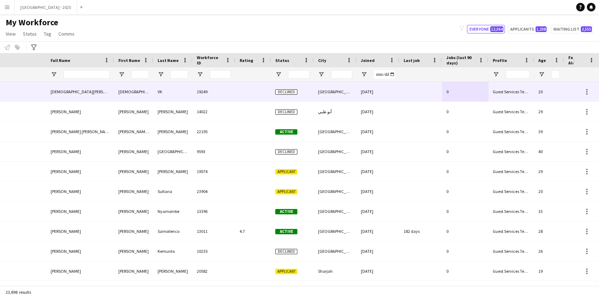
scroll to position [0, 155]
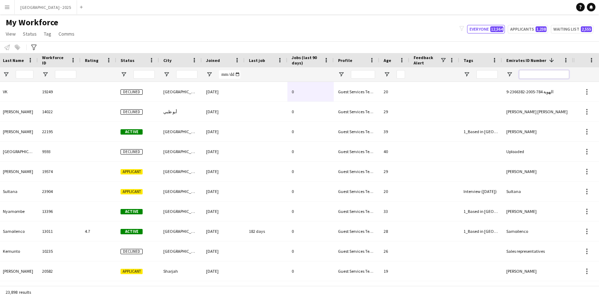
click at [530, 78] on input "Emirates ID Number Filter Input" at bounding box center [544, 74] width 50 height 9
paste input "*******"
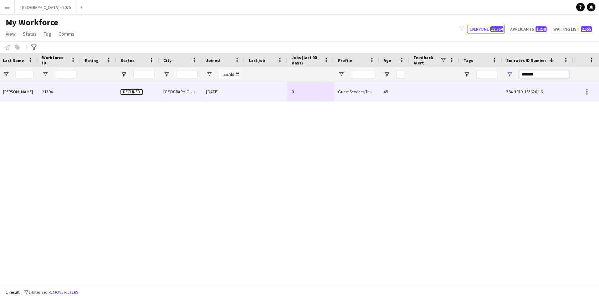
type input "*******"
click at [470, 90] on div at bounding box center [480, 92] width 43 height 20
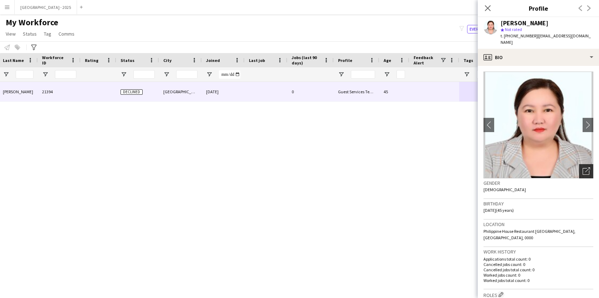
click at [583, 168] on icon "Open photos pop-in" at bounding box center [586, 171] width 7 height 7
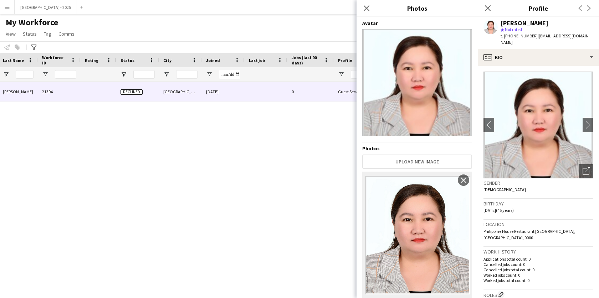
scroll to position [7, 0]
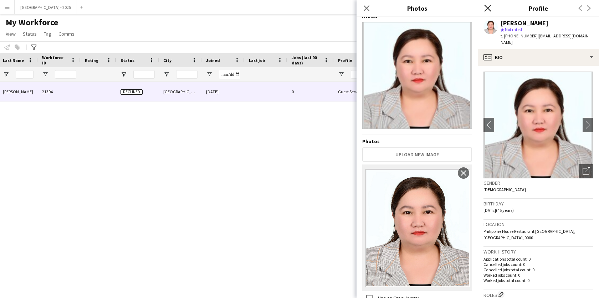
click at [489, 10] on icon "Close pop-in" at bounding box center [487, 8] width 7 height 7
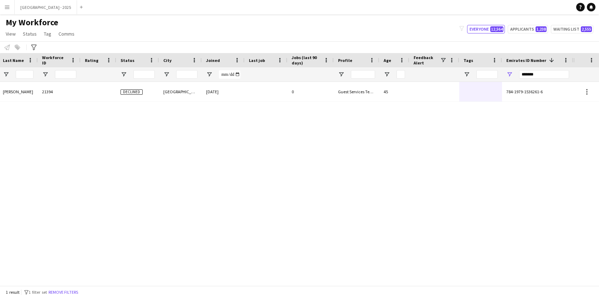
click at [321, 88] on div "0" at bounding box center [310, 92] width 46 height 20
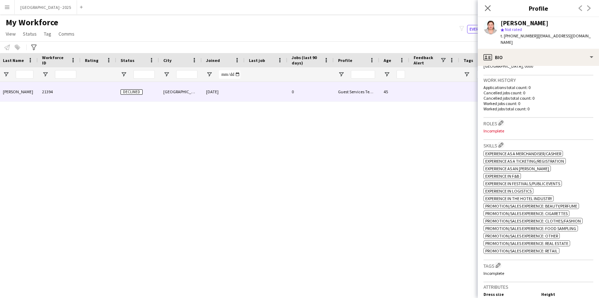
scroll to position [173, 0]
click at [502, 118] on h3 "Roles Edit crew company roles" at bounding box center [539, 121] width 110 height 7
click at [500, 119] on app-icon "Edit crew company roles" at bounding box center [501, 121] width 5 height 5
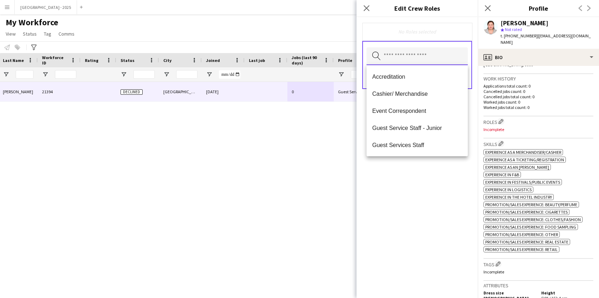
click at [407, 63] on input "text" at bounding box center [417, 56] width 101 height 18
click at [415, 142] on span "Guest Services Staff" at bounding box center [417, 145] width 90 height 7
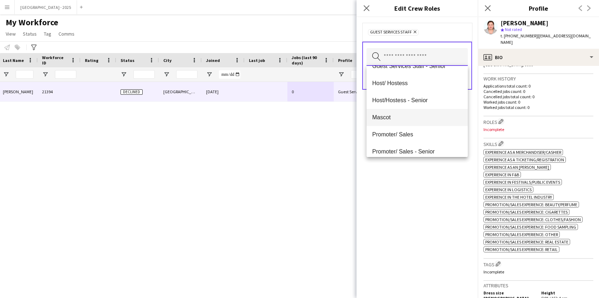
scroll to position [0, 0]
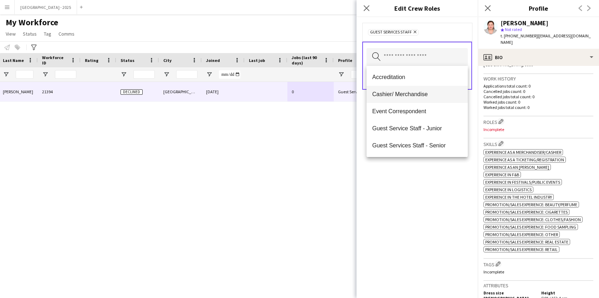
click at [420, 100] on mat-option "Cashier/ Merchandise" at bounding box center [417, 94] width 101 height 17
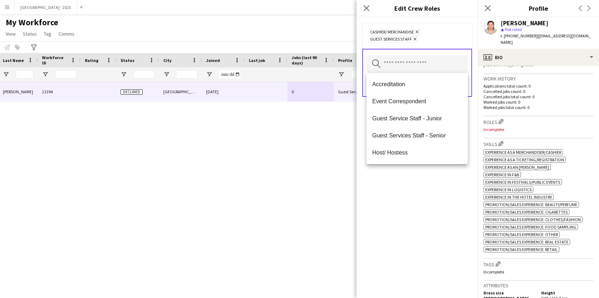
click at [404, 180] on div "Cashier/ Merchandise Remove Guest Services Staff Remove Search by role type Save" at bounding box center [417, 157] width 121 height 281
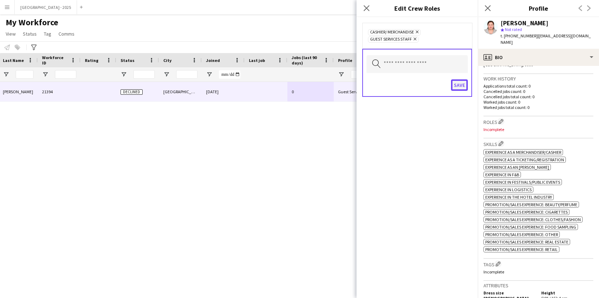
click at [462, 82] on button "Save" at bounding box center [459, 85] width 17 height 11
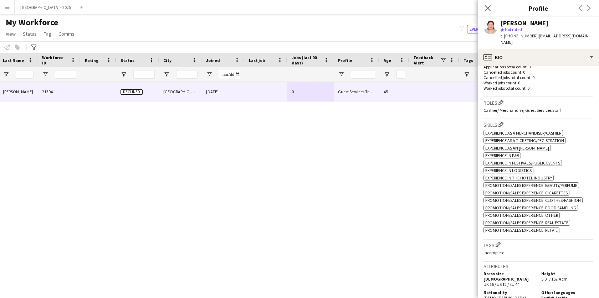
scroll to position [206, 0]
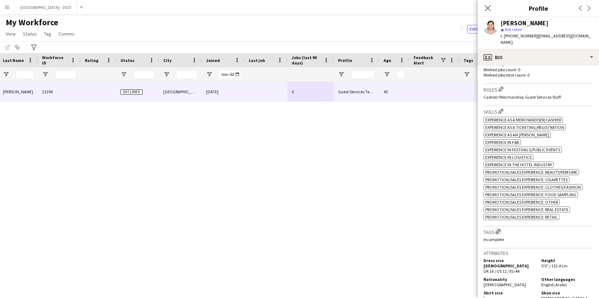
click at [496, 228] on button "Edit crew company tags" at bounding box center [498, 231] width 7 height 7
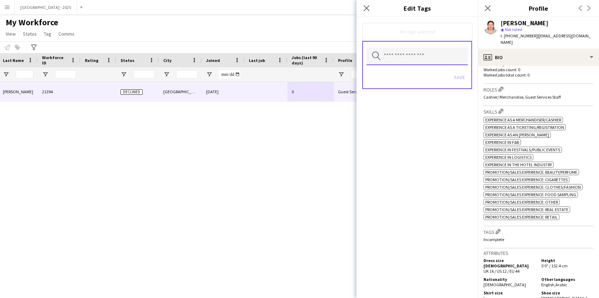
click at [424, 64] on input "text" at bounding box center [417, 56] width 101 height 18
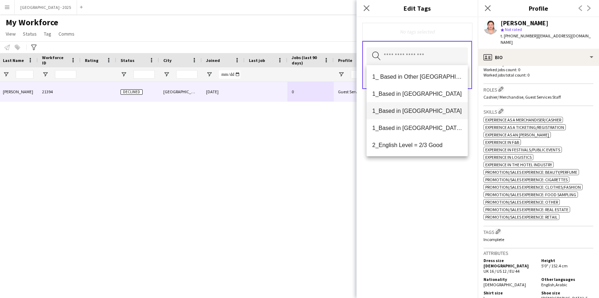
click at [416, 89] on mat-option "1_Based in [GEOGRAPHIC_DATA]" at bounding box center [417, 93] width 101 height 17
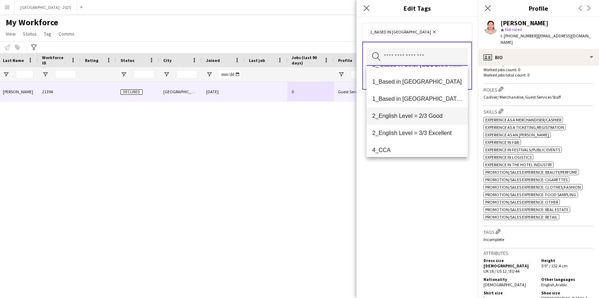
scroll to position [52, 0]
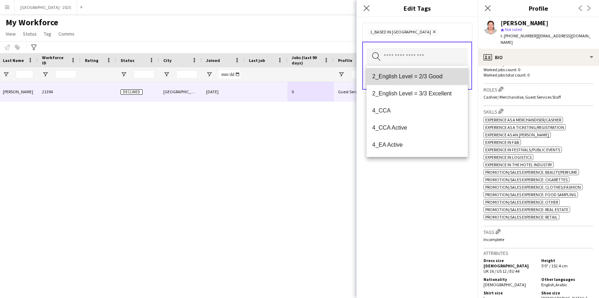
click at [434, 82] on mat-option "2_English Level = 2/3 Good" at bounding box center [417, 76] width 101 height 17
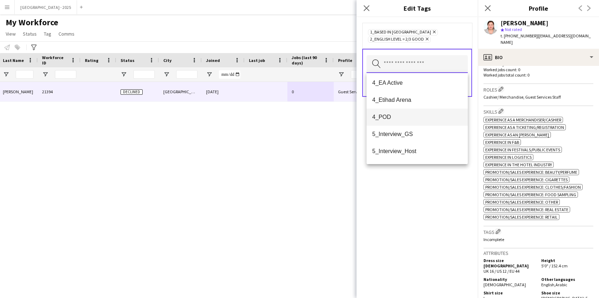
scroll to position [102, 0]
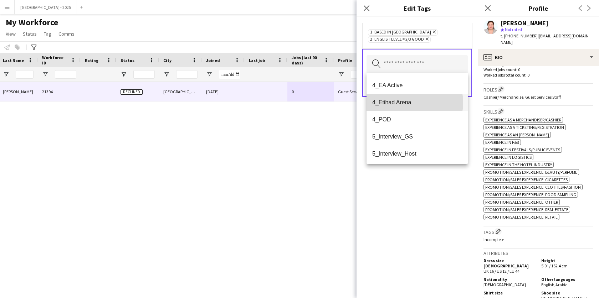
click at [408, 103] on span "4_Etihad Arena" at bounding box center [417, 102] width 90 height 7
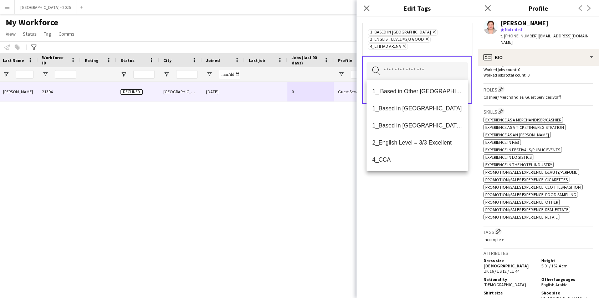
drag, startPoint x: 419, startPoint y: 188, endPoint x: 418, endPoint y: 183, distance: 5.4
click at [419, 188] on div "1_Based in [GEOGRAPHIC_DATA] Remove 2_English Level = 2/3 Good Remove 4_Etihad …" at bounding box center [417, 157] width 121 height 281
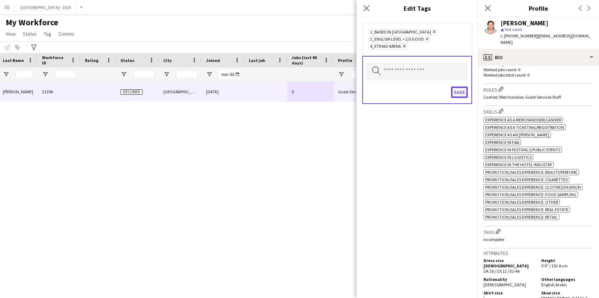
click at [459, 90] on button "Save" at bounding box center [459, 92] width 17 height 11
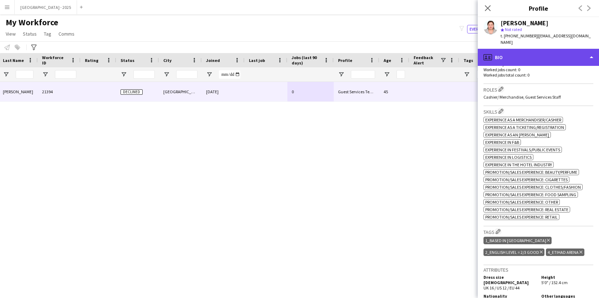
click at [503, 49] on div "profile Bio" at bounding box center [538, 57] width 121 height 17
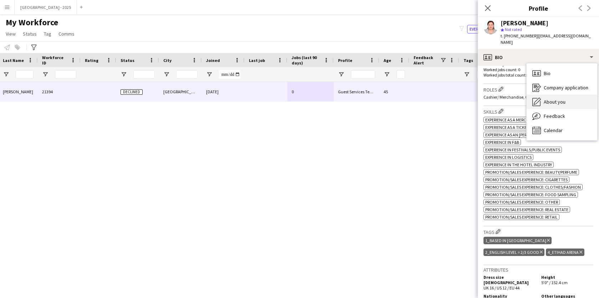
click at [547, 99] on span "About you" at bounding box center [555, 102] width 22 height 6
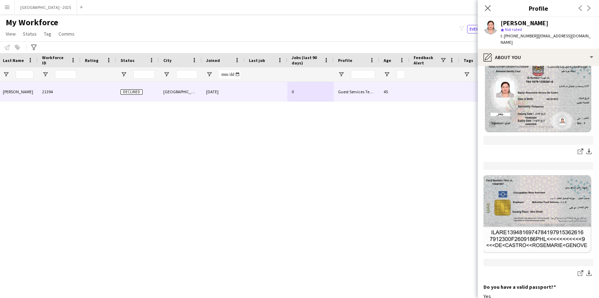
scroll to position [550, 0]
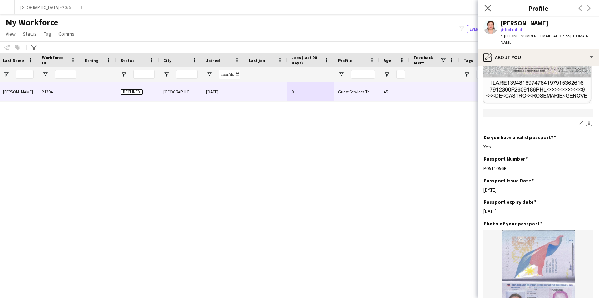
click at [493, 9] on div "Close pop-in" at bounding box center [488, 8] width 20 height 16
drag, startPoint x: 490, startPoint y: 9, endPoint x: 90, endPoint y: 104, distance: 411.8
click at [490, 9] on icon "Close pop-in" at bounding box center [488, 8] width 6 height 6
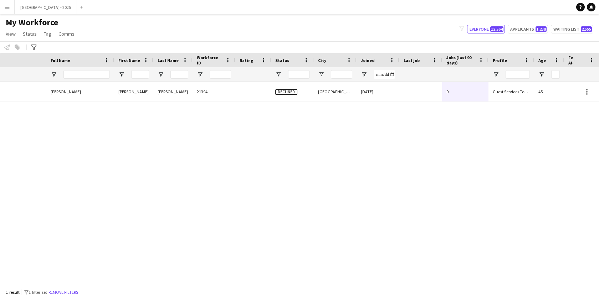
scroll to position [0, 0]
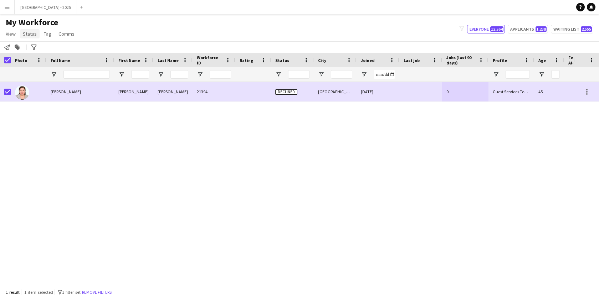
click at [33, 37] on link "Status" at bounding box center [30, 33] width 20 height 9
click at [53, 54] on link "Edit" at bounding box center [45, 49] width 50 height 15
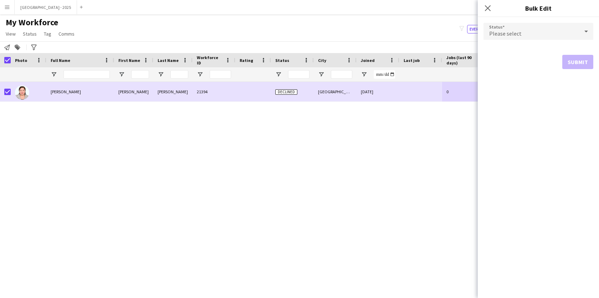
drag, startPoint x: 544, startPoint y: 41, endPoint x: 535, endPoint y: 38, distance: 9.8
click at [544, 41] on form "Status Please select Submit" at bounding box center [539, 46] width 110 height 58
click at [523, 34] on div "Please select" at bounding box center [532, 31] width 96 height 17
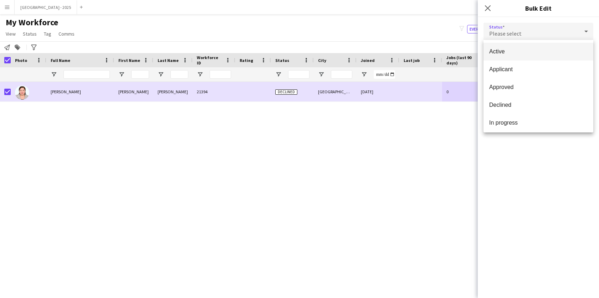
click at [531, 53] on span "Active" at bounding box center [538, 51] width 98 height 7
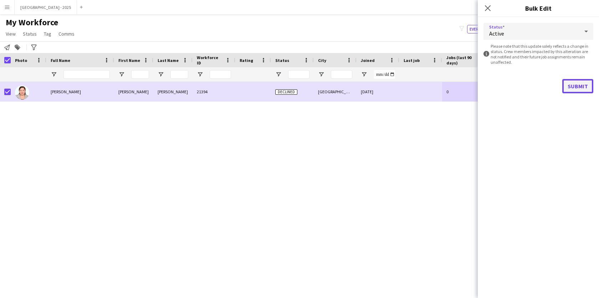
click at [582, 81] on button "Submit" at bounding box center [577, 86] width 31 height 14
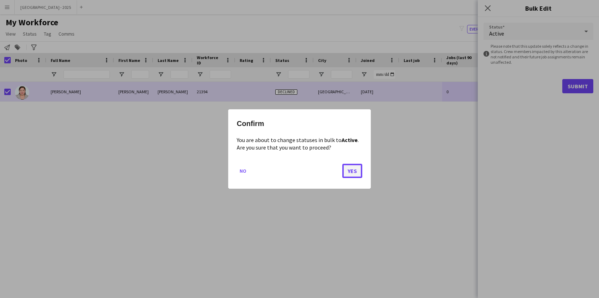
click at [356, 174] on button "Yes" at bounding box center [352, 171] width 20 height 14
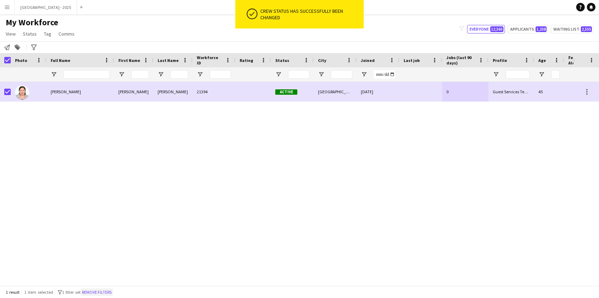
click at [111, 291] on button "Remove filters" at bounding box center [97, 293] width 32 height 8
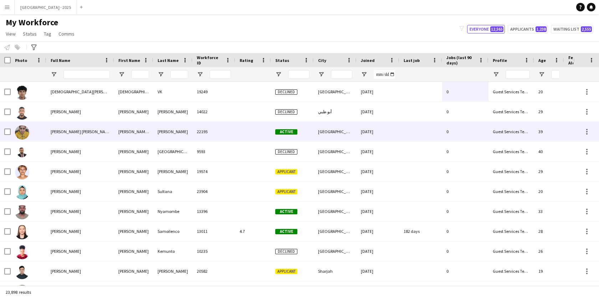
scroll to position [0, 155]
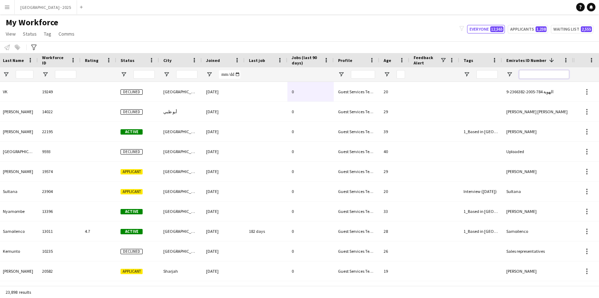
click at [528, 75] on input "Emirates ID Number Filter Input" at bounding box center [544, 74] width 50 height 9
paste input "*******"
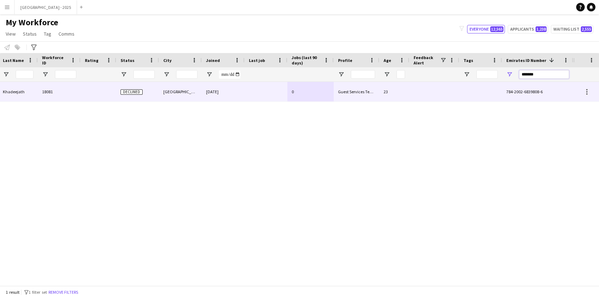
type input "*******"
click at [331, 98] on div "0" at bounding box center [310, 92] width 46 height 20
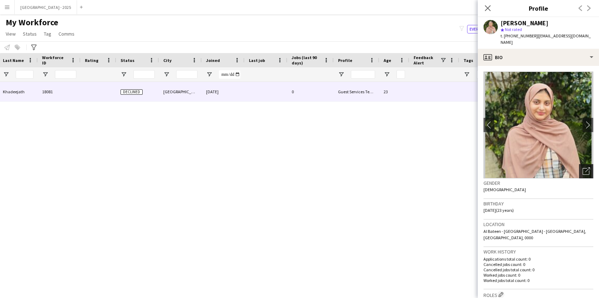
click at [583, 168] on icon "Open photos pop-in" at bounding box center [586, 171] width 7 height 7
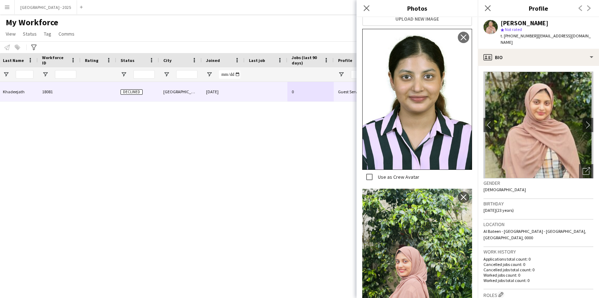
scroll to position [179, 0]
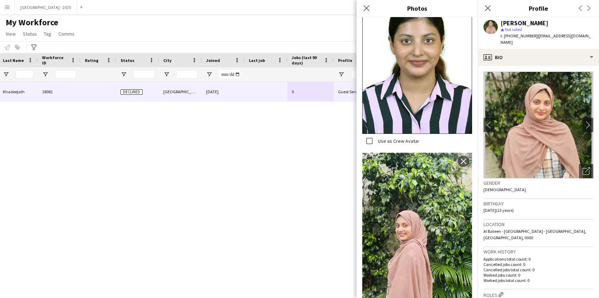
click at [505, 229] on span "Al Bateen - [GEOGRAPHIC_DATA] - [GEOGRAPHIC_DATA], [GEOGRAPHIC_DATA], 0000" at bounding box center [535, 235] width 103 height 12
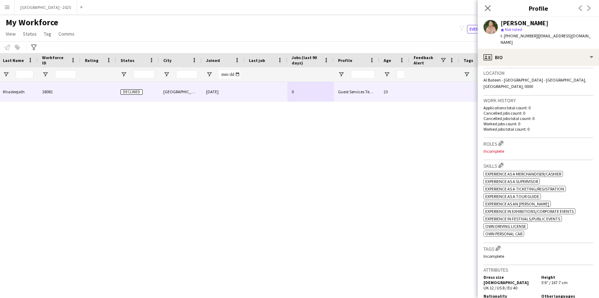
scroll to position [42, 0]
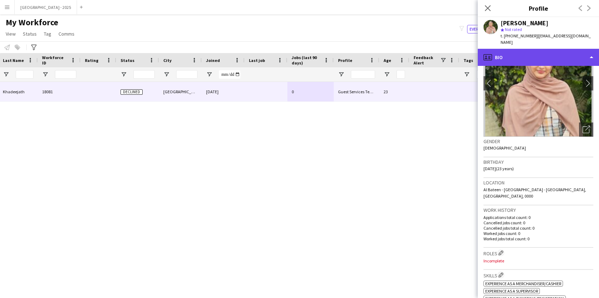
click at [533, 49] on div "profile Bio" at bounding box center [538, 57] width 121 height 17
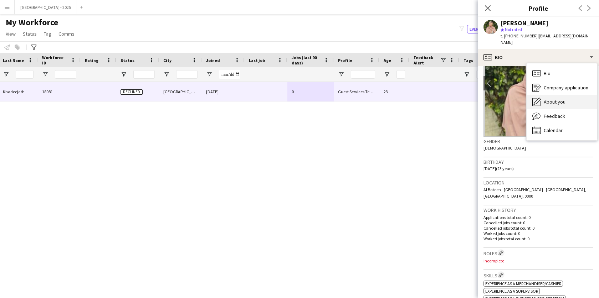
click at [572, 95] on div "About you About you" at bounding box center [562, 102] width 71 height 14
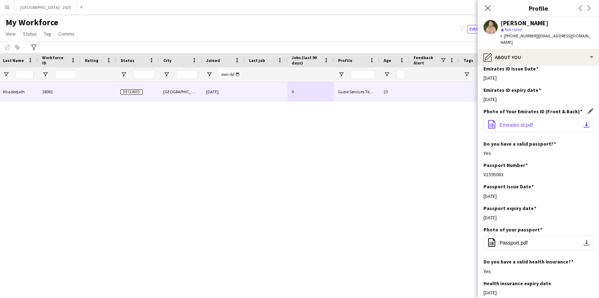
scroll to position [306, 0]
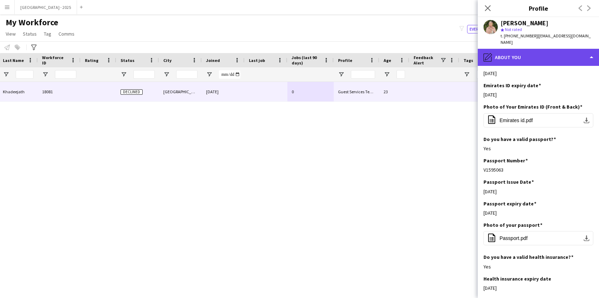
click at [510, 52] on div "pencil4 About you" at bounding box center [538, 57] width 121 height 17
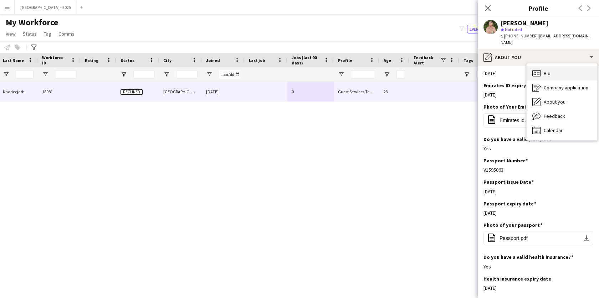
click at [531, 66] on div "Bio Bio" at bounding box center [562, 73] width 71 height 14
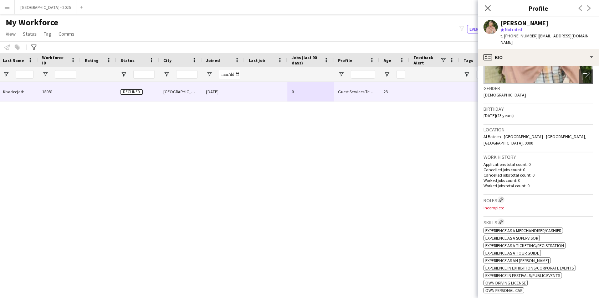
scroll to position [142, 0]
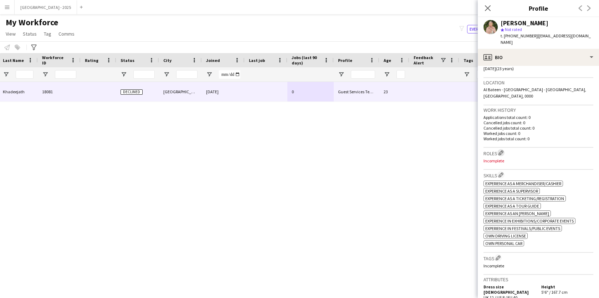
click at [502, 150] on app-icon "Edit crew company roles" at bounding box center [501, 152] width 5 height 5
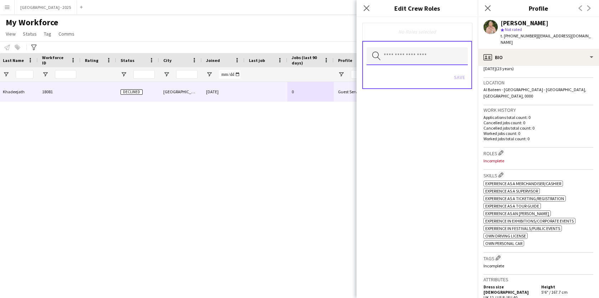
click at [421, 61] on input "text" at bounding box center [417, 56] width 101 height 18
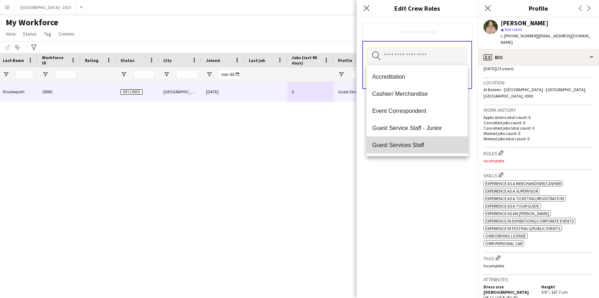
click at [428, 142] on span "Guest Services Staff" at bounding box center [417, 145] width 90 height 7
click at [429, 152] on mat-option "Guest Services Staff - Senior" at bounding box center [417, 145] width 101 height 17
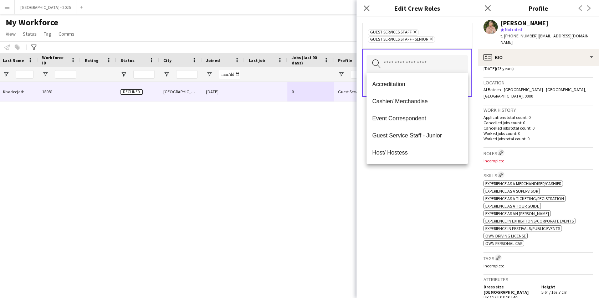
click at [428, 183] on div "Guest Services Staff Remove Guest Services Staff - Senior Remove Search by role…" at bounding box center [417, 157] width 121 height 281
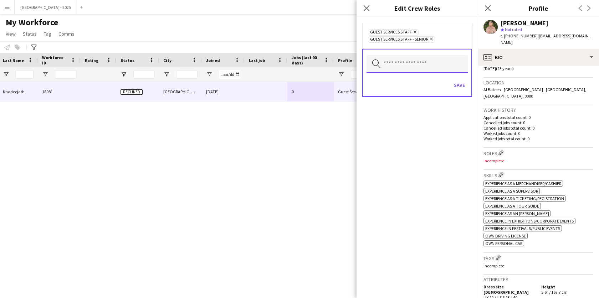
click at [429, 66] on input "text" at bounding box center [417, 64] width 101 height 18
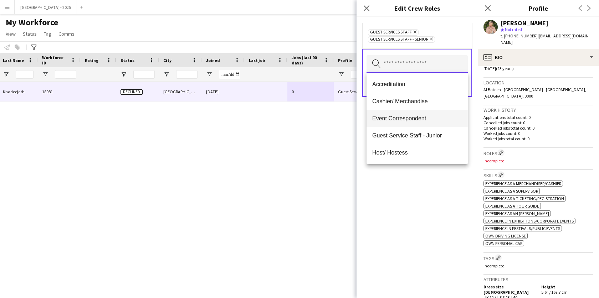
scroll to position [248, 0]
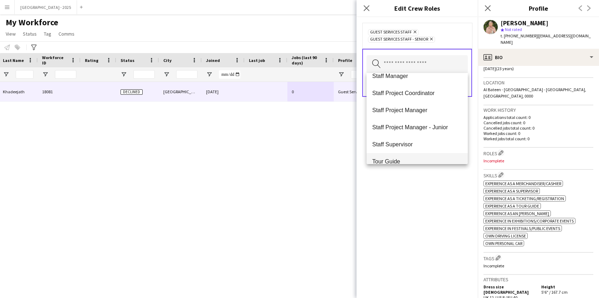
click at [413, 162] on span "Tour Guide" at bounding box center [417, 161] width 90 height 7
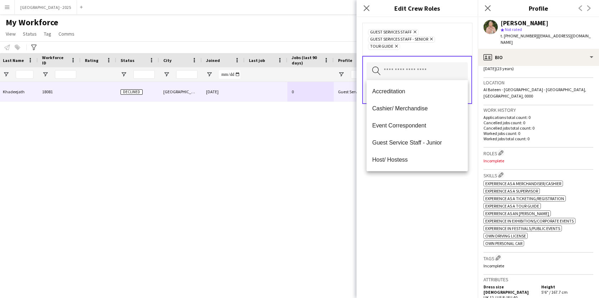
click at [416, 197] on div "Guest Services Staff Remove Guest Services Staff - Senior Remove Tour Guide Rem…" at bounding box center [417, 157] width 121 height 281
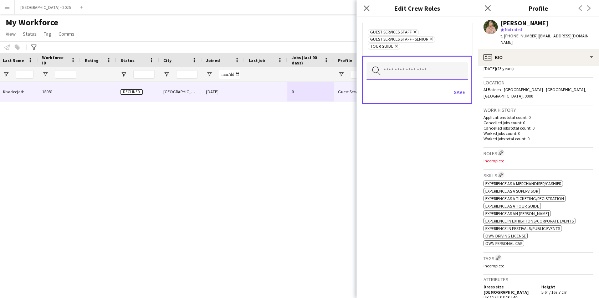
click at [460, 76] on input "text" at bounding box center [417, 71] width 101 height 18
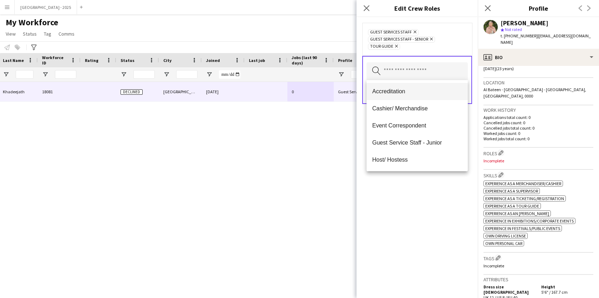
click at [457, 98] on mat-option "Accreditation" at bounding box center [417, 91] width 101 height 17
click at [400, 32] on icon "Remove" at bounding box center [402, 32] width 5 height 5
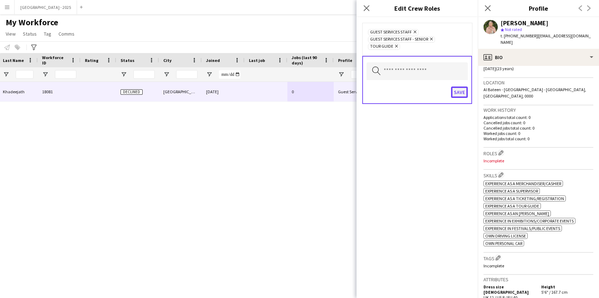
click at [462, 96] on button "Save" at bounding box center [459, 92] width 17 height 11
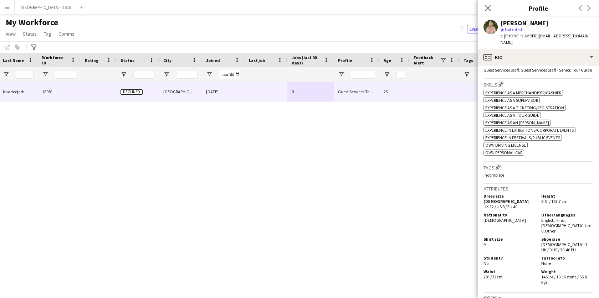
scroll to position [268, 0]
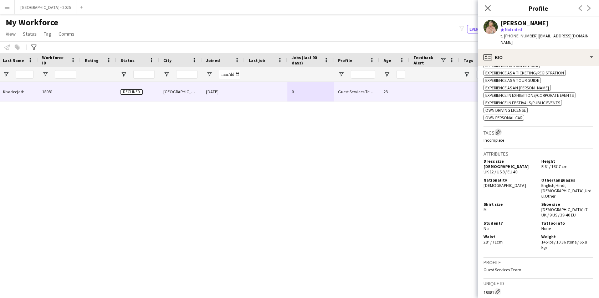
click at [498, 136] on button "Edit crew company tags" at bounding box center [498, 132] width 7 height 7
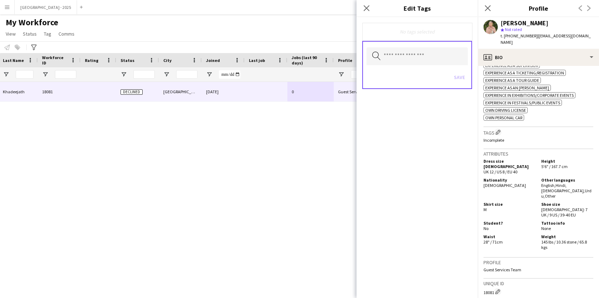
click at [379, 45] on div "Search by tag name Save" at bounding box center [417, 65] width 110 height 48
click at [390, 57] on input "text" at bounding box center [417, 56] width 101 height 18
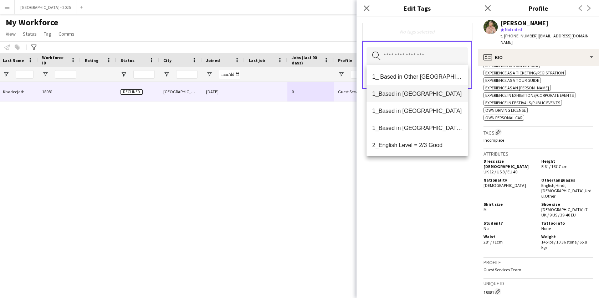
click at [408, 97] on span "1_Based in [GEOGRAPHIC_DATA]" at bounding box center [417, 94] width 90 height 7
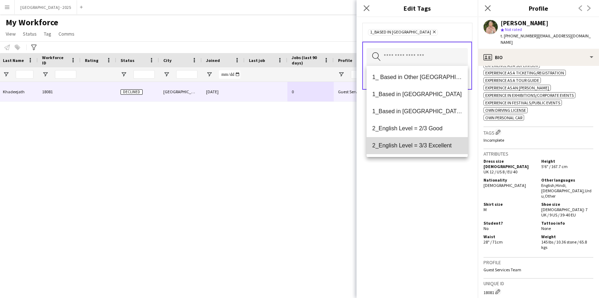
click at [420, 138] on mat-option "2_English Level = 3/3 Excellent" at bounding box center [417, 145] width 101 height 17
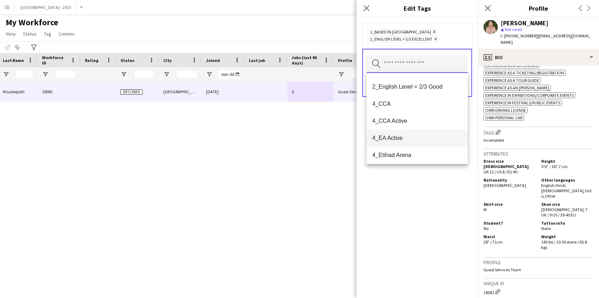
scroll to position [50, 0]
click at [417, 154] on span "4_Etihad Arena" at bounding box center [417, 153] width 90 height 7
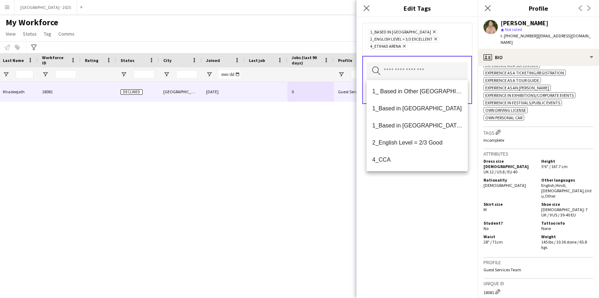
drag, startPoint x: 422, startPoint y: 200, endPoint x: 445, endPoint y: 95, distance: 107.6
click at [422, 200] on div "1_Based in [GEOGRAPHIC_DATA] Remove 2_English Level = 3/3 Excellent Remove 4_Et…" at bounding box center [417, 157] width 121 height 281
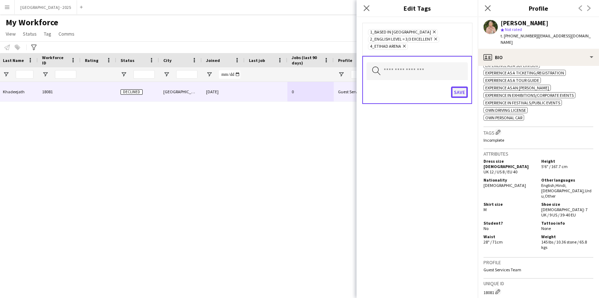
click at [456, 87] on button "Save" at bounding box center [459, 92] width 17 height 11
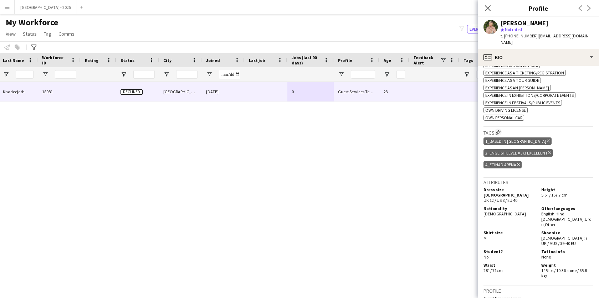
scroll to position [207, 0]
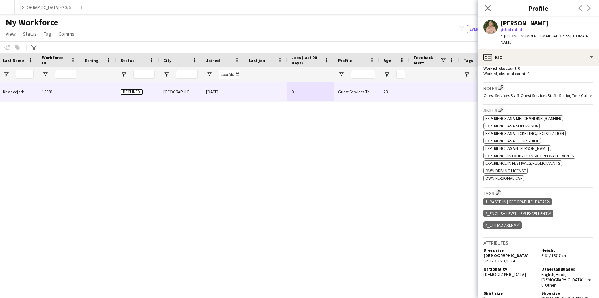
click at [498, 85] on div "Roles Edit crew company roles Guest Services Staff, Guest Services Staff - Seni…" at bounding box center [539, 94] width 110 height 22
click at [499, 84] on button "Edit crew company roles" at bounding box center [500, 87] width 7 height 7
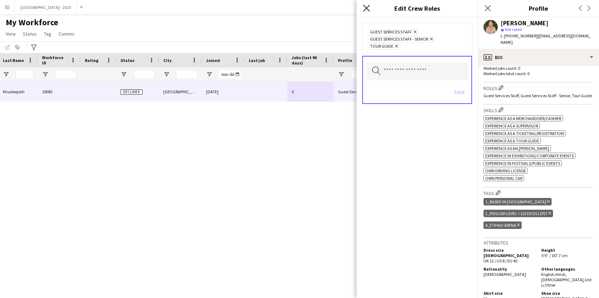
click at [368, 6] on icon at bounding box center [366, 8] width 7 height 7
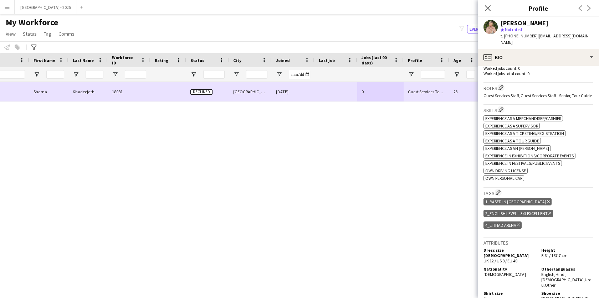
scroll to position [0, 0]
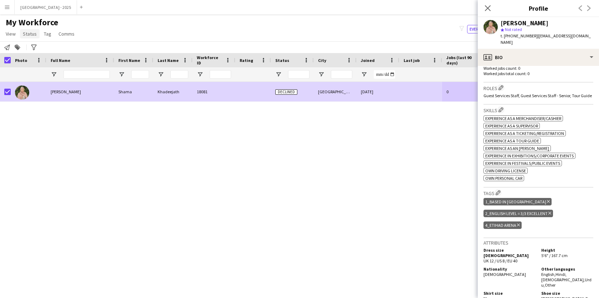
click at [29, 36] on span "Status" at bounding box center [30, 34] width 14 height 6
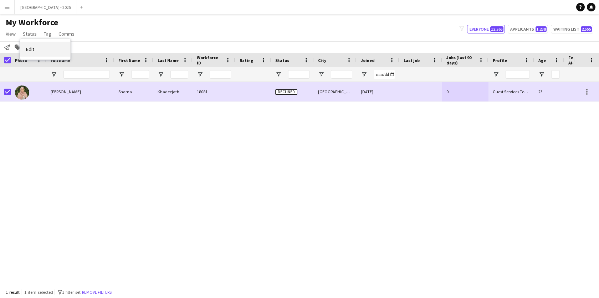
click at [46, 52] on link "Edit" at bounding box center [45, 49] width 50 height 15
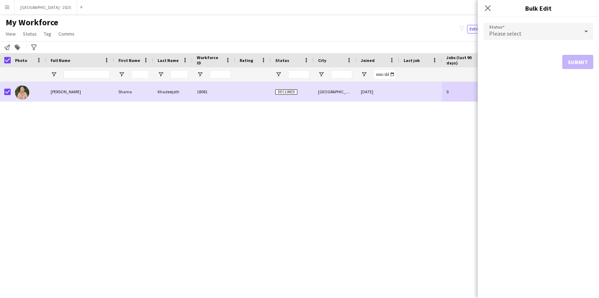
click at [479, 17] on div "Status Please select Submit" at bounding box center [538, 46] width 121 height 58
click at [496, 24] on div "Please select" at bounding box center [532, 31] width 96 height 17
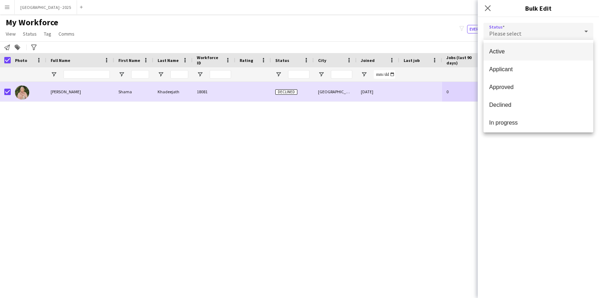
click at [519, 55] on mat-option "Active" at bounding box center [539, 52] width 110 height 18
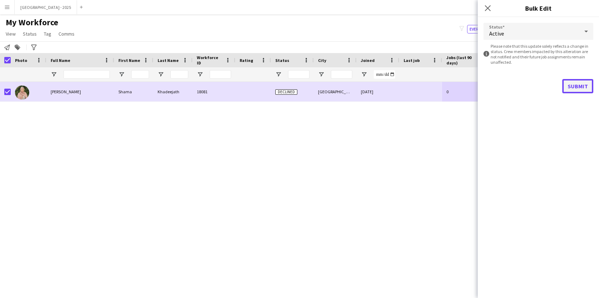
click at [572, 87] on button "Submit" at bounding box center [577, 86] width 31 height 14
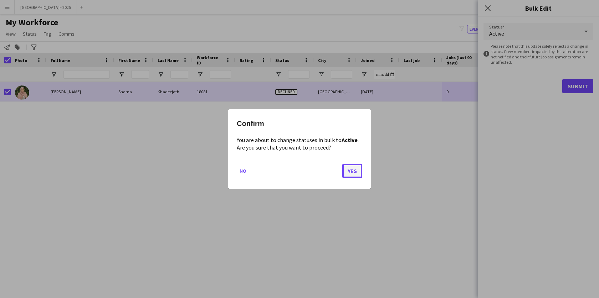
click at [352, 172] on button "Yes" at bounding box center [352, 171] width 20 height 14
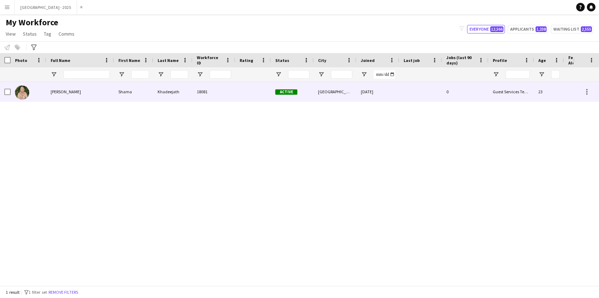
drag, startPoint x: 42, startPoint y: 92, endPoint x: 204, endPoint y: 111, distance: 162.9
click at [42, 93] on div at bounding box center [29, 92] width 36 height 20
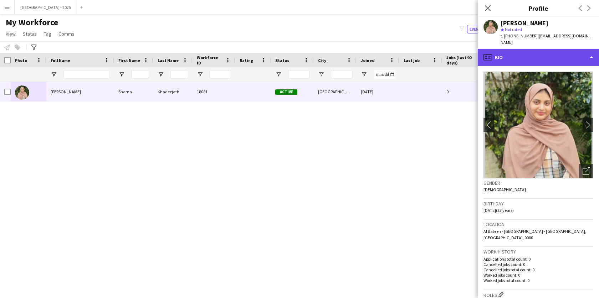
click at [555, 57] on div "profile Bio" at bounding box center [538, 57] width 121 height 17
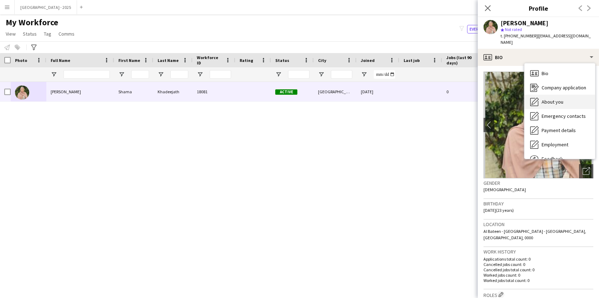
click at [569, 97] on div "About you About you" at bounding box center [560, 102] width 71 height 14
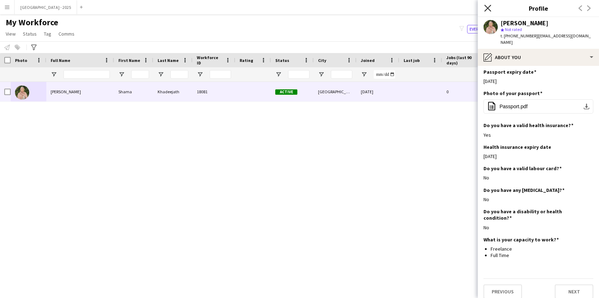
click at [487, 9] on icon at bounding box center [487, 8] width 7 height 7
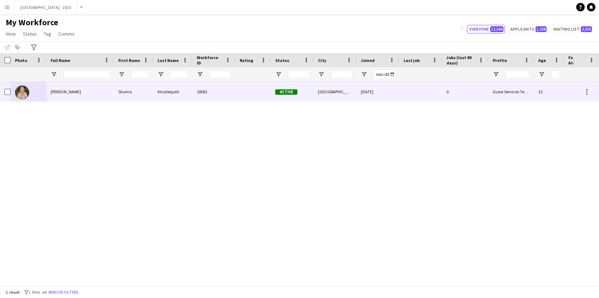
click at [184, 94] on div "Khadeejath" at bounding box center [172, 92] width 39 height 20
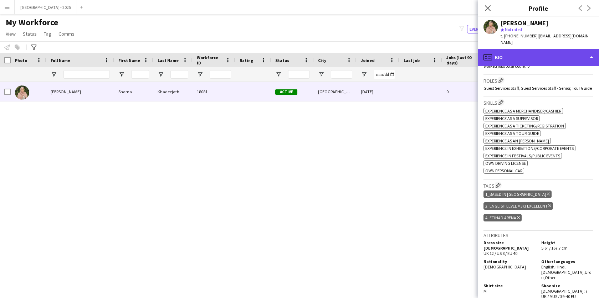
click at [505, 56] on div "profile Bio" at bounding box center [538, 57] width 121 height 17
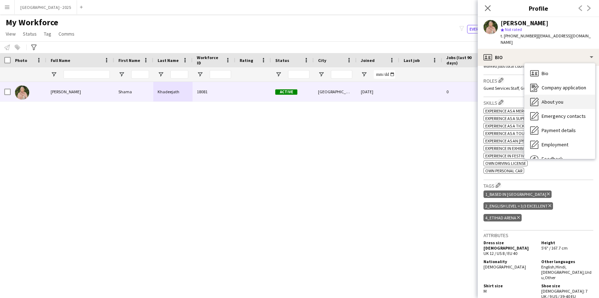
click at [548, 99] on div "About you About you" at bounding box center [560, 102] width 71 height 14
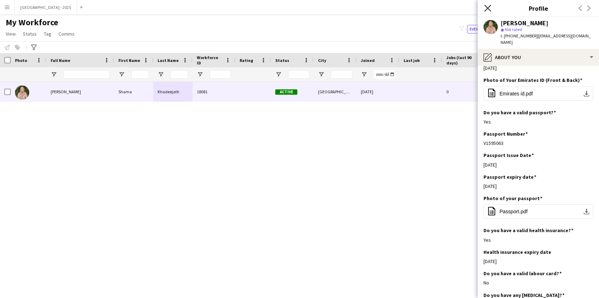
click at [487, 7] on icon at bounding box center [487, 8] width 7 height 7
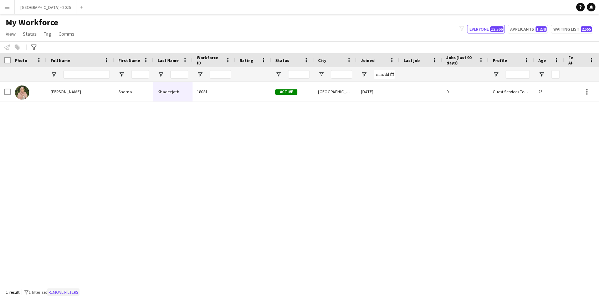
click at [69, 291] on button "Remove filters" at bounding box center [63, 293] width 32 height 8
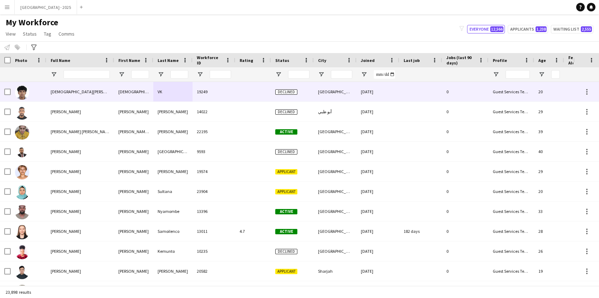
scroll to position [0, 155]
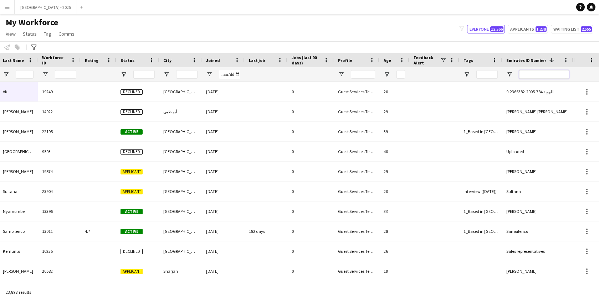
click at [543, 71] on input "Emirates ID Number Filter Input" at bounding box center [544, 74] width 50 height 9
paste input "*******"
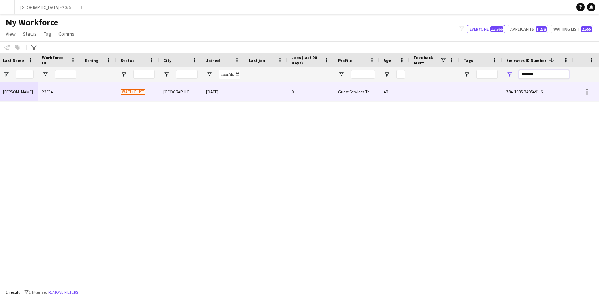
type input "*******"
click at [388, 98] on div "40" at bounding box center [394, 92] width 30 height 20
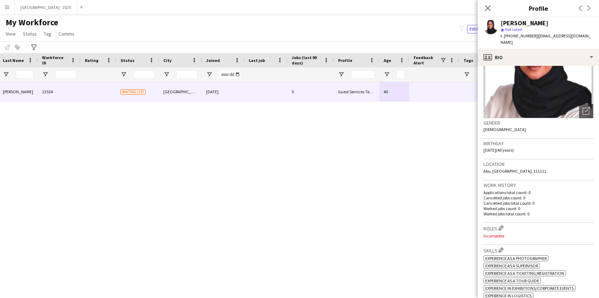
scroll to position [126, 0]
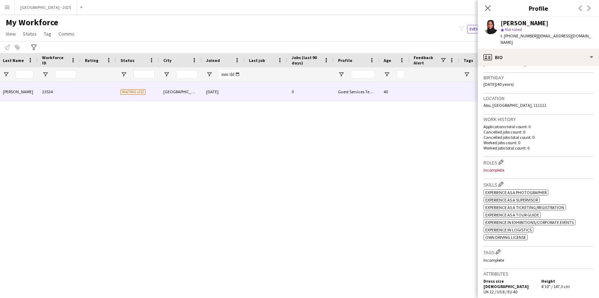
click at [498, 159] on h3 "Roles Edit crew company roles" at bounding box center [539, 162] width 110 height 7
drag, startPoint x: 511, startPoint y: 157, endPoint x: 503, endPoint y: 156, distance: 7.1
click at [510, 159] on h3 "Roles Edit crew company roles" at bounding box center [539, 162] width 110 height 7
click at [503, 160] on app-icon "Edit crew company roles" at bounding box center [501, 162] width 5 height 5
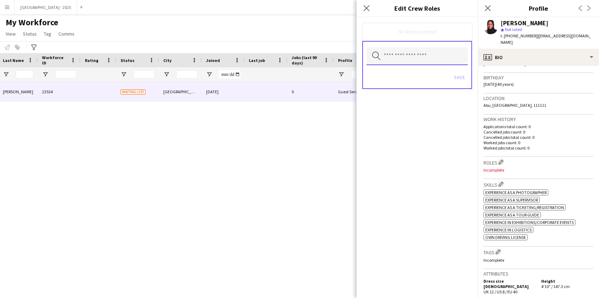
click at [429, 65] on body "Menu Boards Boards Boards All jobs Status Workforce Workforce My Workforce Recr…" at bounding box center [299, 149] width 599 height 298
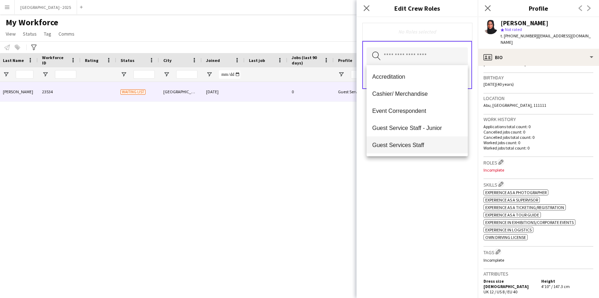
click at [436, 140] on mat-option "Guest Services Staff" at bounding box center [417, 145] width 101 height 17
drag, startPoint x: 448, startPoint y: 170, endPoint x: 447, endPoint y: 166, distance: 4.3
click at [447, 168] on div "Guest Services Staff Remove Search by role type Save" at bounding box center [417, 157] width 121 height 281
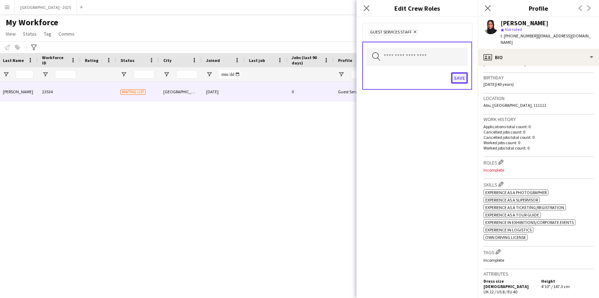
click at [457, 74] on button "Save" at bounding box center [459, 77] width 17 height 11
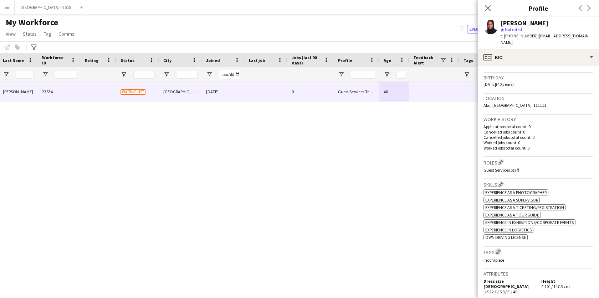
click at [498, 250] on app-icon "Edit crew company tags" at bounding box center [498, 252] width 5 height 5
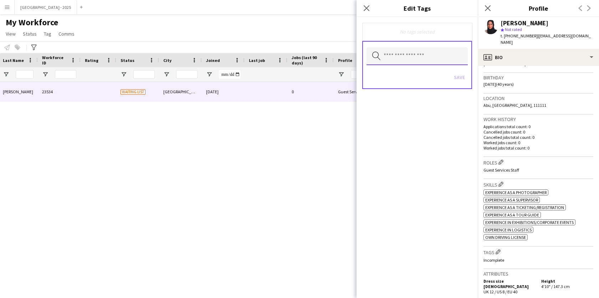
click at [431, 60] on input "text" at bounding box center [417, 56] width 101 height 18
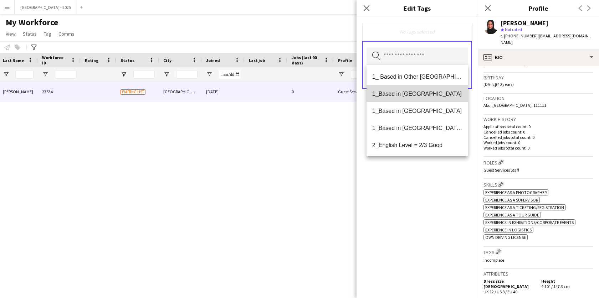
click at [436, 97] on span "1_Based in [GEOGRAPHIC_DATA]" at bounding box center [417, 94] width 90 height 7
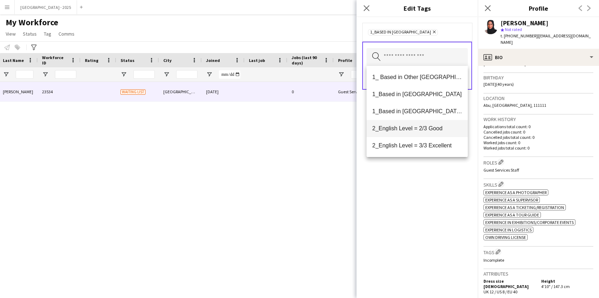
click at [441, 126] on span "2_English Level = 2/3 Good" at bounding box center [417, 128] width 90 height 7
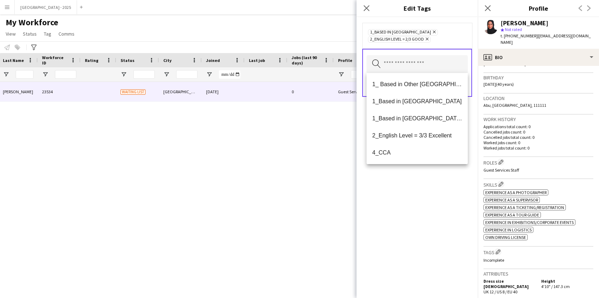
drag, startPoint x: 443, startPoint y: 176, endPoint x: 448, endPoint y: 128, distance: 48.4
click at [443, 176] on div "1_Based in [GEOGRAPHIC_DATA] Remove 2_English Level = 2/3 Good Remove Search by…" at bounding box center [417, 157] width 121 height 281
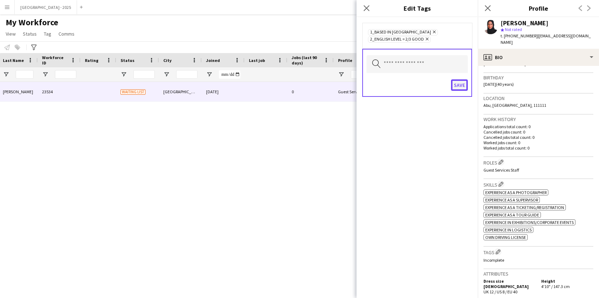
click at [454, 82] on button "Save" at bounding box center [459, 85] width 17 height 11
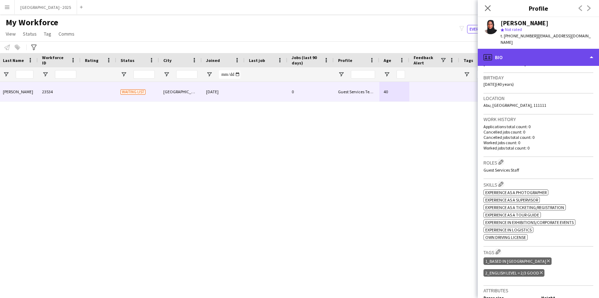
click at [513, 53] on div "profile Bio" at bounding box center [538, 57] width 121 height 17
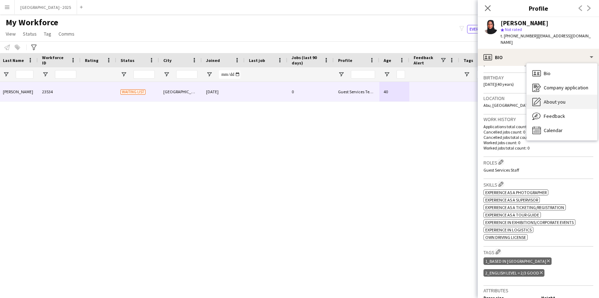
click at [547, 95] on div "About you About you" at bounding box center [562, 102] width 71 height 14
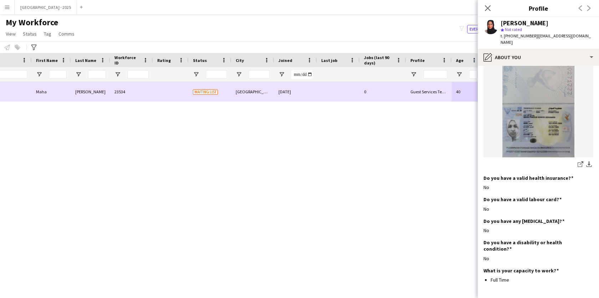
scroll to position [0, 59]
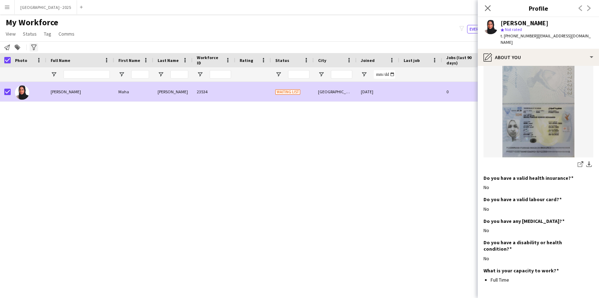
click at [37, 32] on link "Status" at bounding box center [30, 33] width 20 height 9
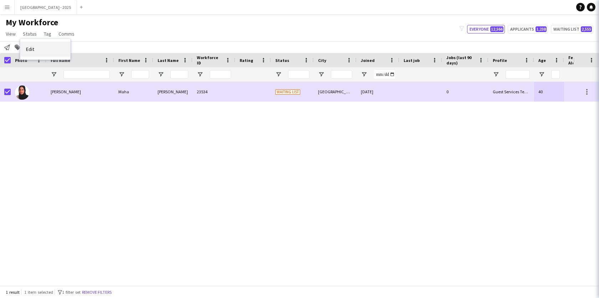
click at [38, 45] on link "Edit" at bounding box center [45, 49] width 50 height 15
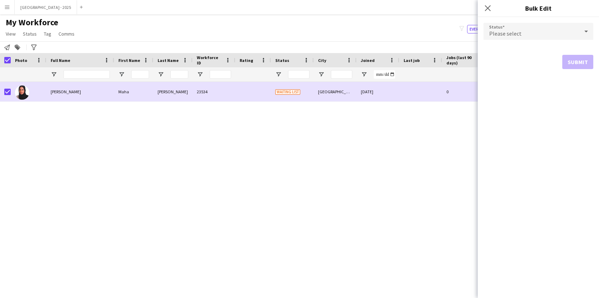
click at [514, 35] on span "Please select" at bounding box center [505, 33] width 32 height 7
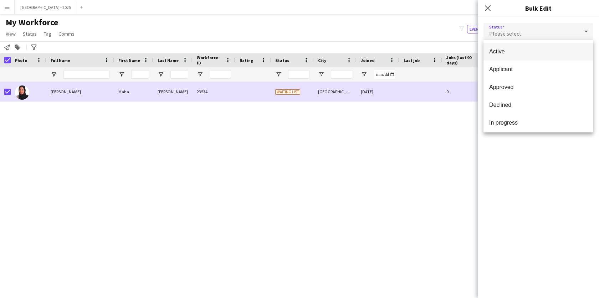
click at [514, 52] on span "Active" at bounding box center [538, 51] width 98 height 7
click at [566, 76] on form "Status Active information-circle Please note that this update solely reflects a…" at bounding box center [539, 58] width 110 height 82
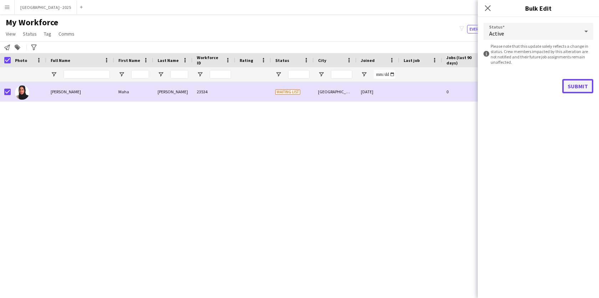
click at [573, 86] on button "Submit" at bounding box center [577, 86] width 31 height 14
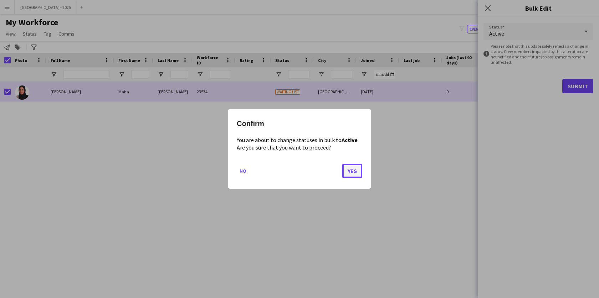
click at [350, 175] on button "Yes" at bounding box center [352, 171] width 20 height 14
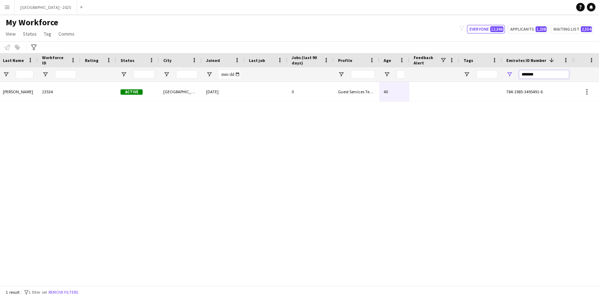
click at [525, 75] on input "*******" at bounding box center [544, 74] width 50 height 9
paste input "Emirates ID Number Filter Input"
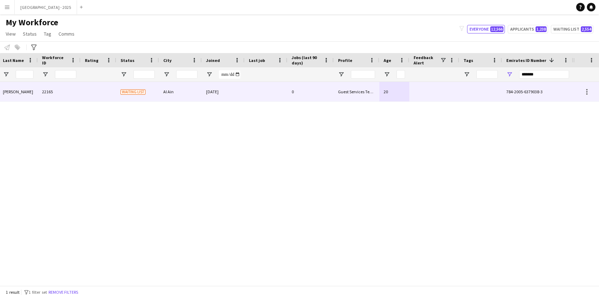
click at [476, 98] on div at bounding box center [480, 92] width 43 height 20
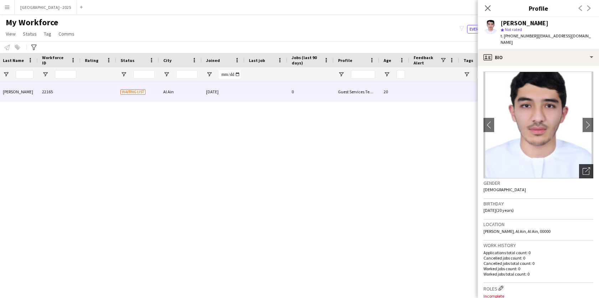
click at [583, 168] on icon at bounding box center [586, 171] width 7 height 7
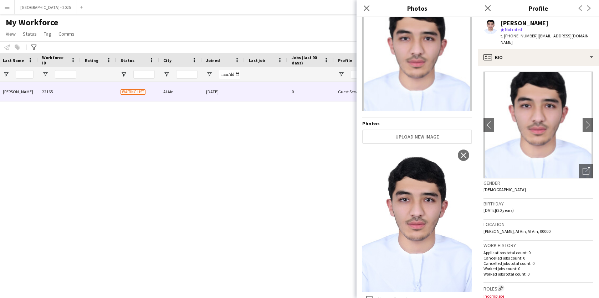
click at [558, 205] on div "Birthday [DEMOGRAPHIC_DATA] (20 years)" at bounding box center [539, 209] width 110 height 21
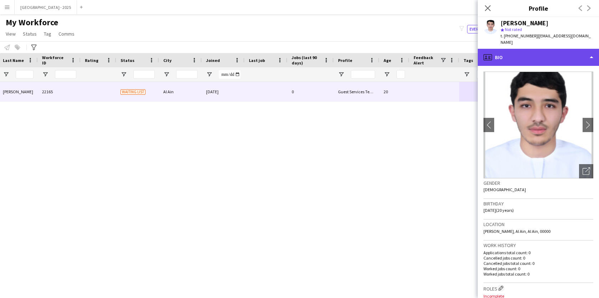
click at [502, 49] on div "profile Bio" at bounding box center [538, 57] width 121 height 17
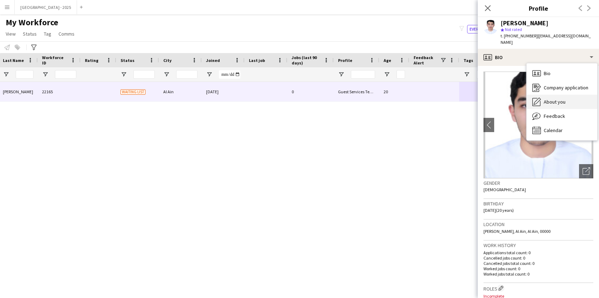
click at [556, 99] on span "About you" at bounding box center [555, 102] width 22 height 6
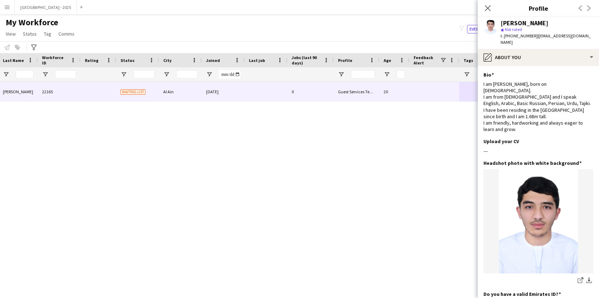
click at [526, 66] on app-section-data-types "Bio Edit this field I am [PERSON_NAME], born on [DEMOGRAPHIC_DATA]. I am from […" at bounding box center [538, 182] width 121 height 232
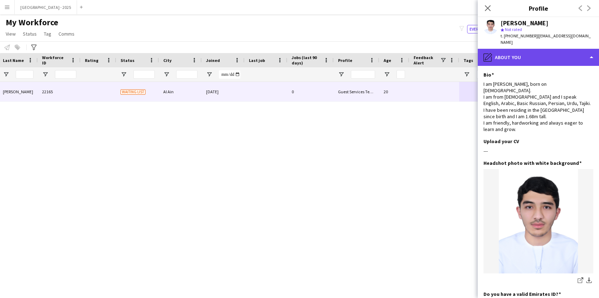
click at [533, 57] on div "pencil4 About you" at bounding box center [538, 57] width 121 height 17
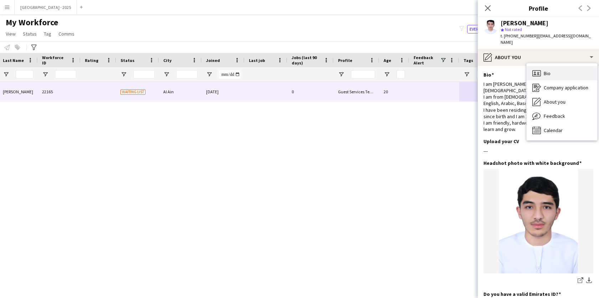
click at [541, 66] on div "Bio Bio" at bounding box center [562, 73] width 71 height 14
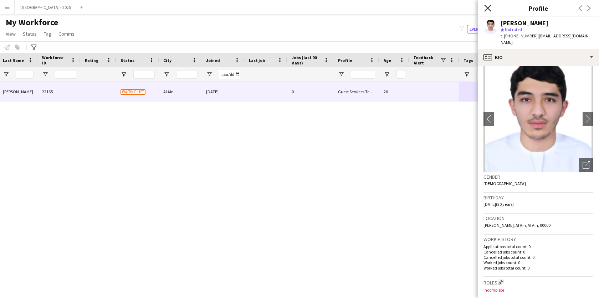
click at [489, 6] on icon "Close pop-in" at bounding box center [487, 8] width 7 height 7
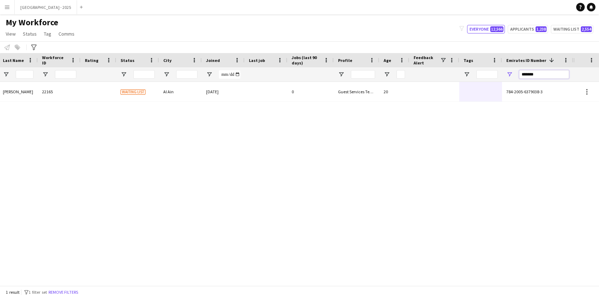
click at [535, 73] on input "*******" at bounding box center [544, 74] width 50 height 9
paste input "Emirates ID Number Filter Input"
type input "*******"
click at [489, 96] on div at bounding box center [480, 92] width 43 height 20
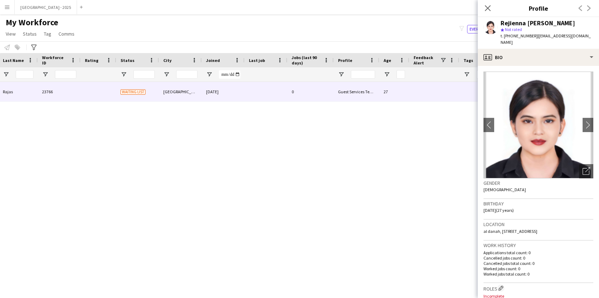
click at [579, 180] on h3 "Gender" at bounding box center [539, 183] width 110 height 6
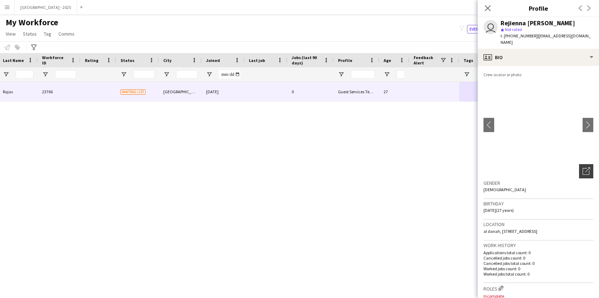
click at [579, 169] on div "Open photos pop-in" at bounding box center [586, 171] width 14 height 14
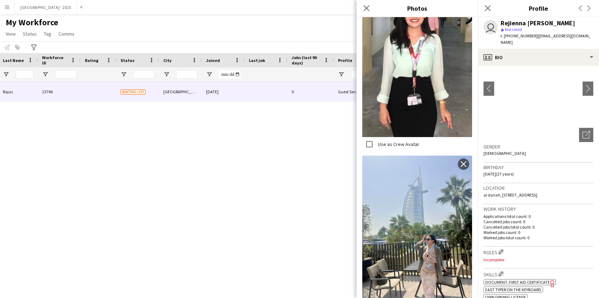
scroll to position [0, 0]
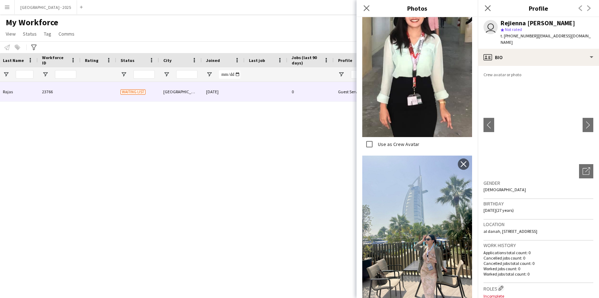
click at [553, 142] on img at bounding box center [539, 125] width 110 height 107
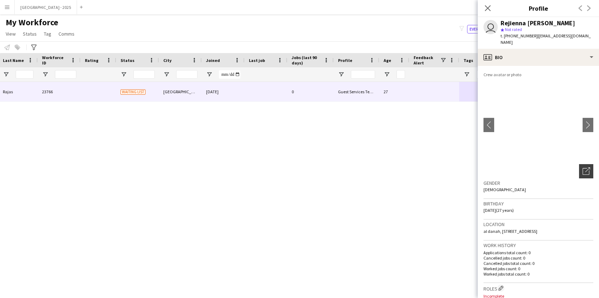
click at [583, 169] on div "Open photos pop-in" at bounding box center [586, 171] width 14 height 14
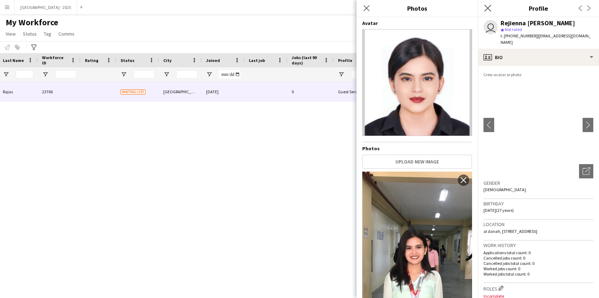
click at [486, 12] on app-icon "Close pop-in" at bounding box center [488, 8] width 10 height 10
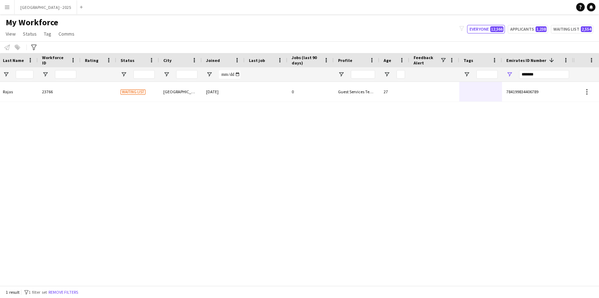
click at [223, 103] on div "Rejienna [PERSON_NAME] Rejienna [PERSON_NAME] 23766 Waiting list Abu Dhabi [DAT…" at bounding box center [286, 184] width 573 height 204
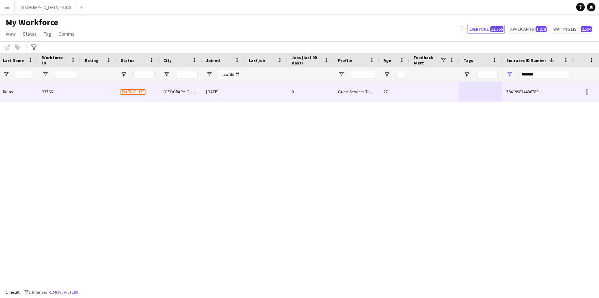
click at [222, 100] on div "[DATE]" at bounding box center [223, 92] width 43 height 20
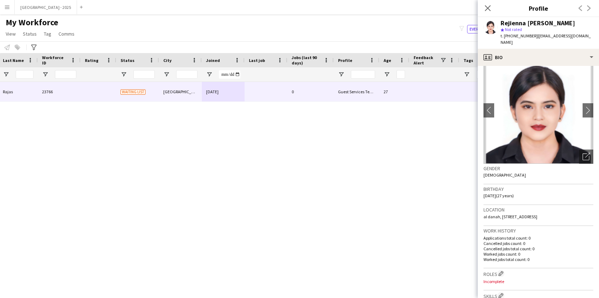
scroll to position [76, 0]
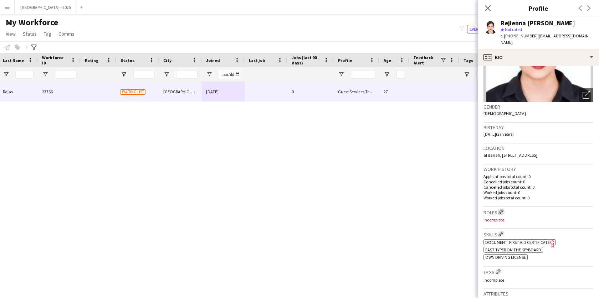
click at [502, 210] on app-icon "Edit crew company roles" at bounding box center [501, 212] width 5 height 5
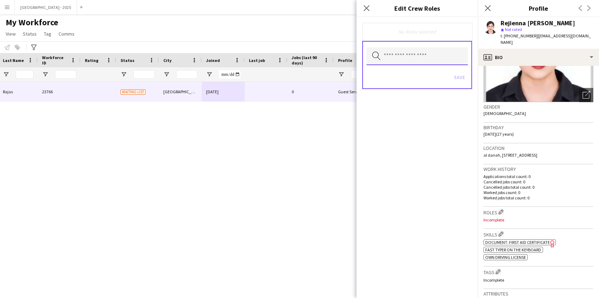
click at [428, 57] on input "text" at bounding box center [417, 56] width 101 height 18
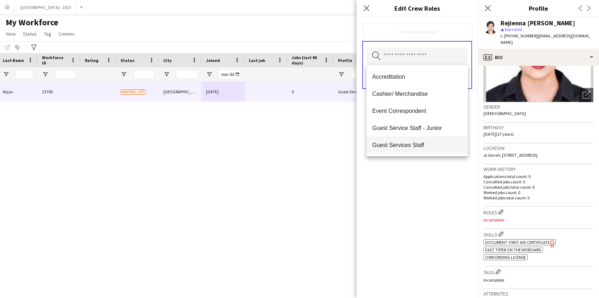
click at [422, 148] on span "Guest Services Staff" at bounding box center [417, 145] width 90 height 7
click at [435, 169] on div "Guest Services Staff Remove Search by role type Save" at bounding box center [417, 157] width 121 height 281
click at [405, 55] on input "text" at bounding box center [417, 57] width 101 height 18
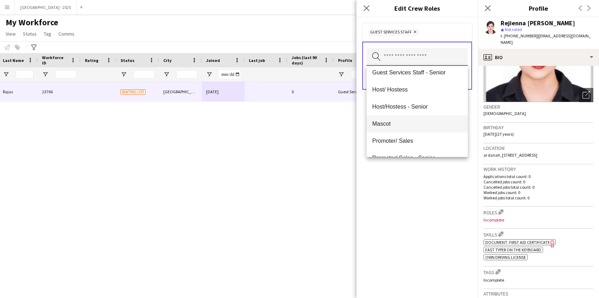
scroll to position [74, 0]
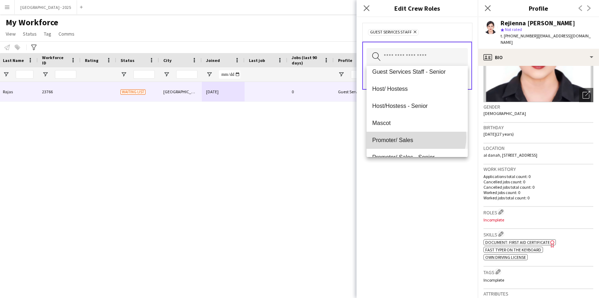
click at [416, 137] on span "Promoter/ Sales" at bounding box center [417, 140] width 90 height 7
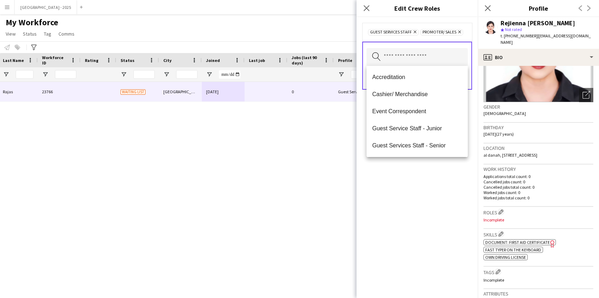
drag, startPoint x: 418, startPoint y: 170, endPoint x: 423, endPoint y: 146, distance: 24.5
click at [418, 170] on div "Guest Services Staff Remove Promoter/ Sales Remove Search by role type Save" at bounding box center [417, 157] width 121 height 281
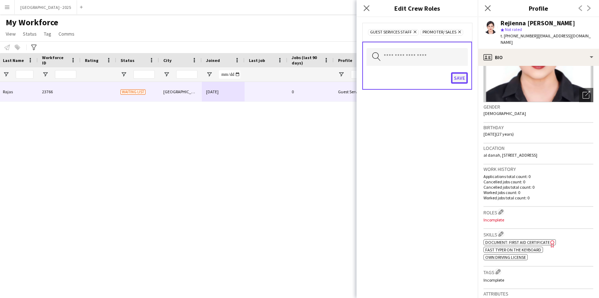
click at [457, 79] on button "Save" at bounding box center [459, 77] width 17 height 11
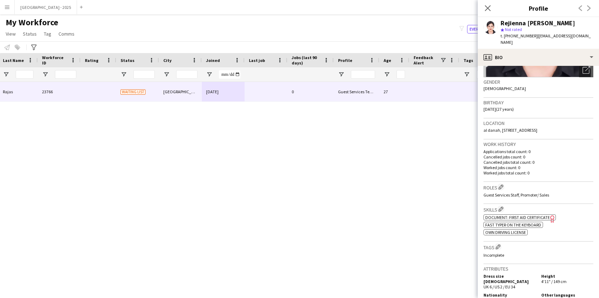
scroll to position [141, 0]
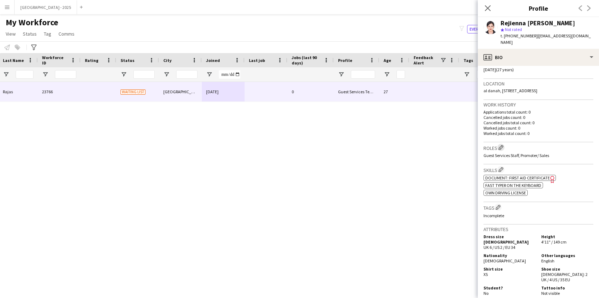
click at [503, 145] on app-icon "Edit crew company roles" at bounding box center [501, 147] width 5 height 5
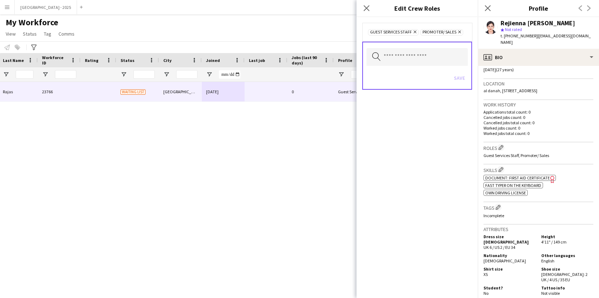
click at [434, 111] on div "Guest Services Staff Remove Promoter/ Sales Remove Search by role type Save" at bounding box center [417, 157] width 121 height 281
click at [367, 8] on icon "Close pop-in" at bounding box center [366, 8] width 7 height 7
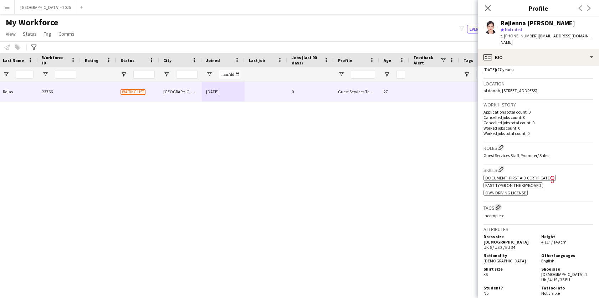
click at [500, 205] on app-icon "Edit crew company tags" at bounding box center [498, 207] width 5 height 5
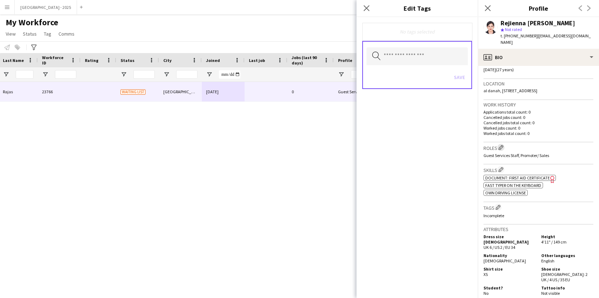
click at [500, 145] on app-icon "Edit crew company roles" at bounding box center [501, 147] width 5 height 5
click at [460, 32] on icon at bounding box center [459, 32] width 3 height 3
click at [462, 84] on div "Save" at bounding box center [417, 79] width 101 height 20
click at [462, 75] on button "Save" at bounding box center [459, 77] width 17 height 11
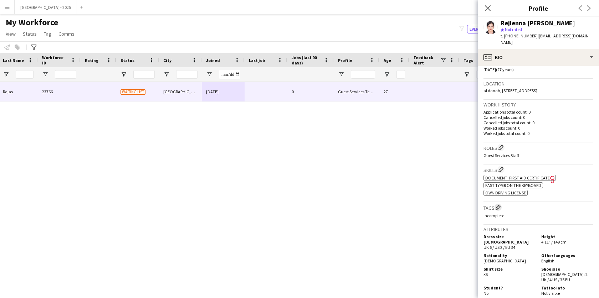
click at [500, 205] on app-icon "Edit crew company tags" at bounding box center [498, 207] width 5 height 5
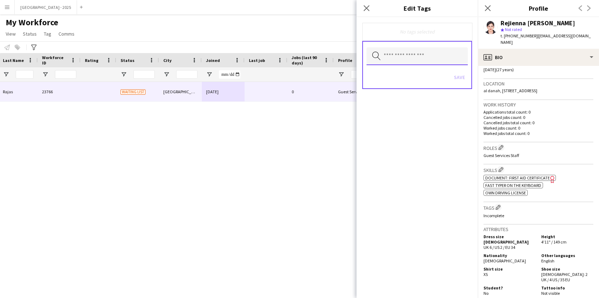
click at [426, 52] on input "text" at bounding box center [417, 56] width 101 height 18
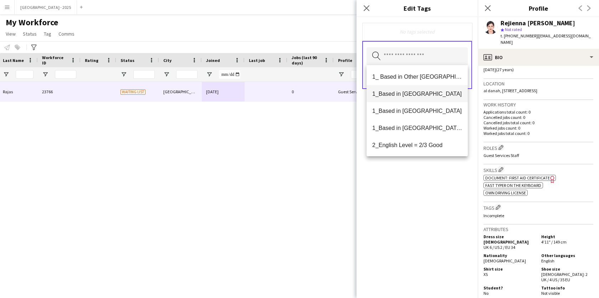
click at [418, 98] on mat-option "1_Based in [GEOGRAPHIC_DATA]" at bounding box center [417, 93] width 101 height 17
click at [426, 136] on mat-option "2_English Level = 2/3 Good" at bounding box center [417, 128] width 101 height 17
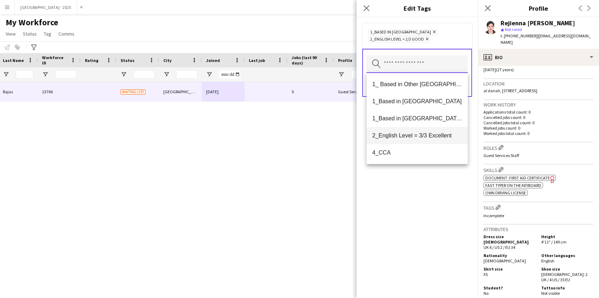
scroll to position [56, 0]
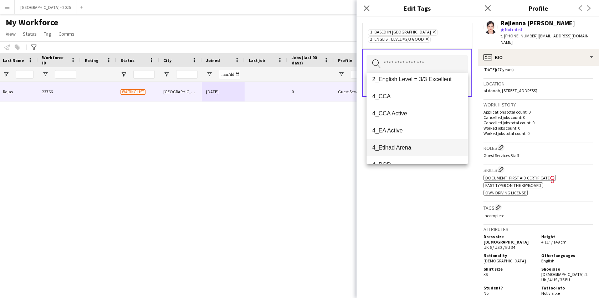
click at [415, 151] on span "4_Etihad Arena" at bounding box center [417, 147] width 90 height 7
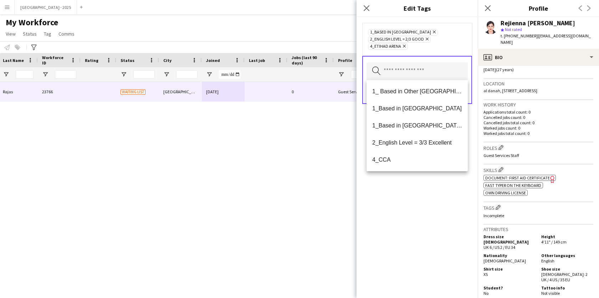
drag, startPoint x: 414, startPoint y: 180, endPoint x: 419, endPoint y: 170, distance: 10.4
click at [414, 179] on div "1_Based in [GEOGRAPHIC_DATA] Remove 2_English Level = 2/3 Good Remove 4_Etihad …" at bounding box center [417, 157] width 121 height 281
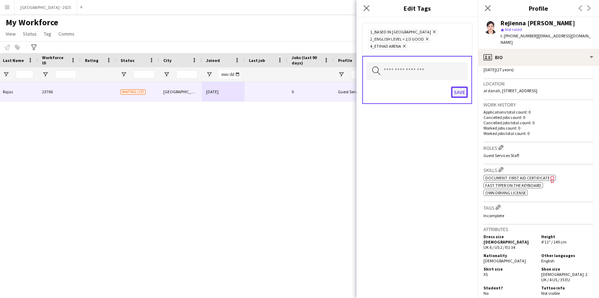
click at [455, 92] on button "Save" at bounding box center [459, 92] width 17 height 11
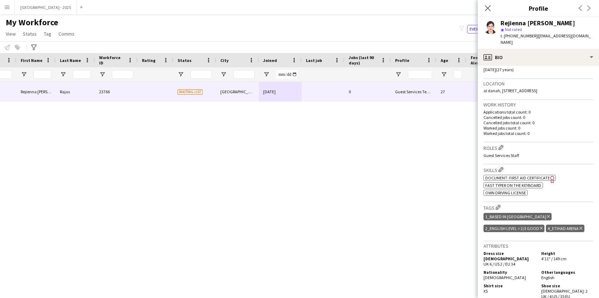
scroll to position [0, 0]
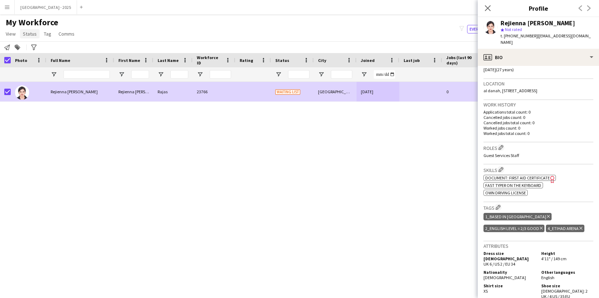
click at [35, 36] on span "Status" at bounding box center [30, 34] width 14 height 6
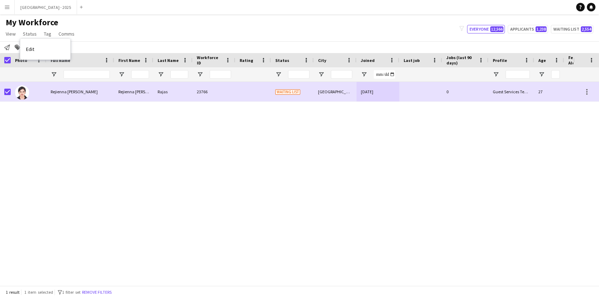
click at [36, 47] on link "Edit" at bounding box center [45, 49] width 50 height 15
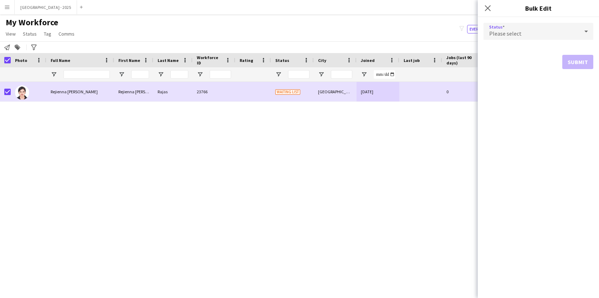
click at [525, 38] on div "Please select" at bounding box center [532, 31] width 96 height 17
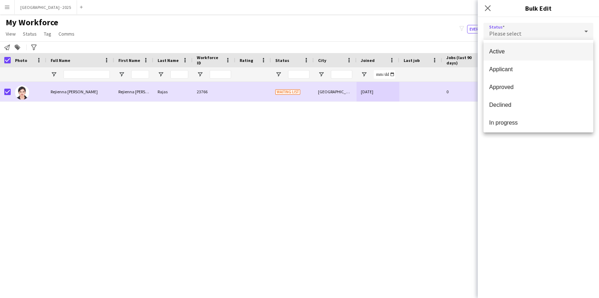
click at [526, 48] on span "Active" at bounding box center [538, 51] width 98 height 7
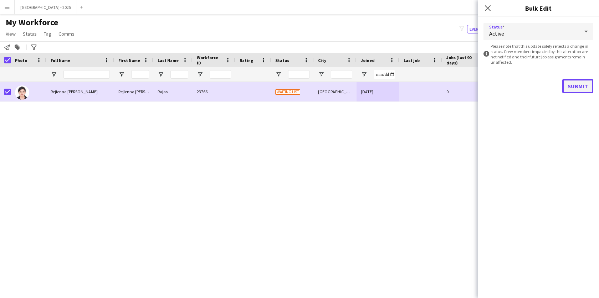
click at [578, 82] on button "Submit" at bounding box center [577, 86] width 31 height 14
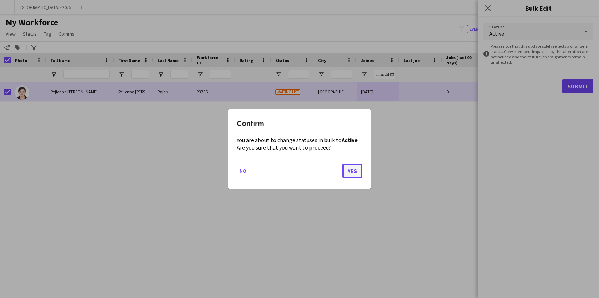
click at [355, 173] on button "Yes" at bounding box center [352, 171] width 20 height 14
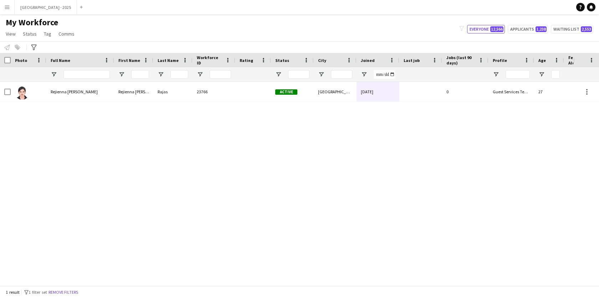
click at [462, 97] on div "0" at bounding box center [465, 92] width 46 height 20
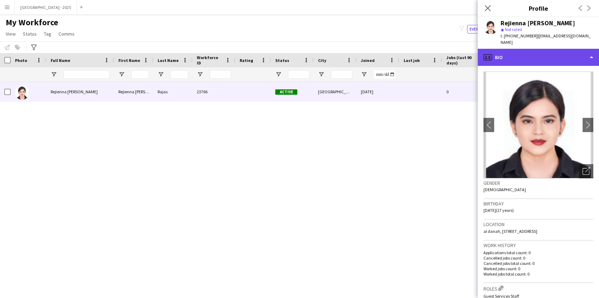
click at [547, 49] on div "profile Bio" at bounding box center [538, 57] width 121 height 17
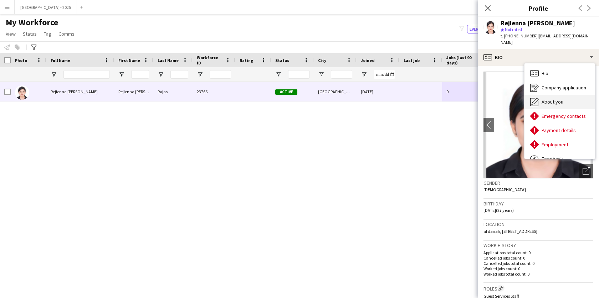
click at [558, 99] on span "About you" at bounding box center [553, 102] width 22 height 6
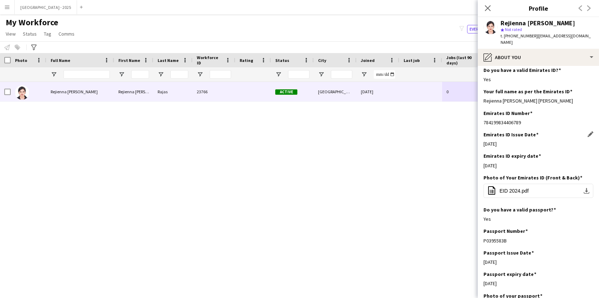
scroll to position [313, 0]
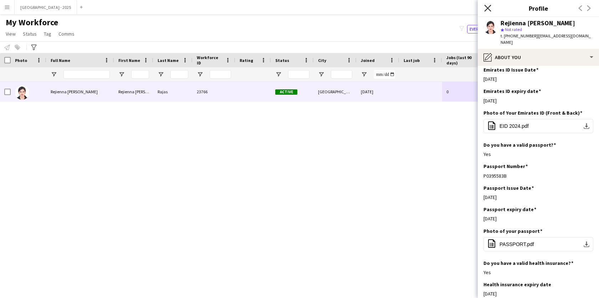
click at [486, 9] on icon "Close pop-in" at bounding box center [487, 8] width 7 height 7
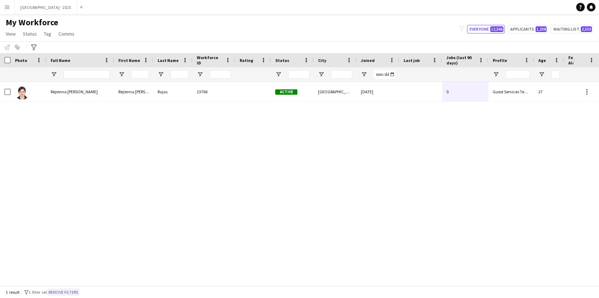
click at [73, 289] on button "Remove filters" at bounding box center [63, 293] width 32 height 8
